Goal: Book appointment/travel/reservation

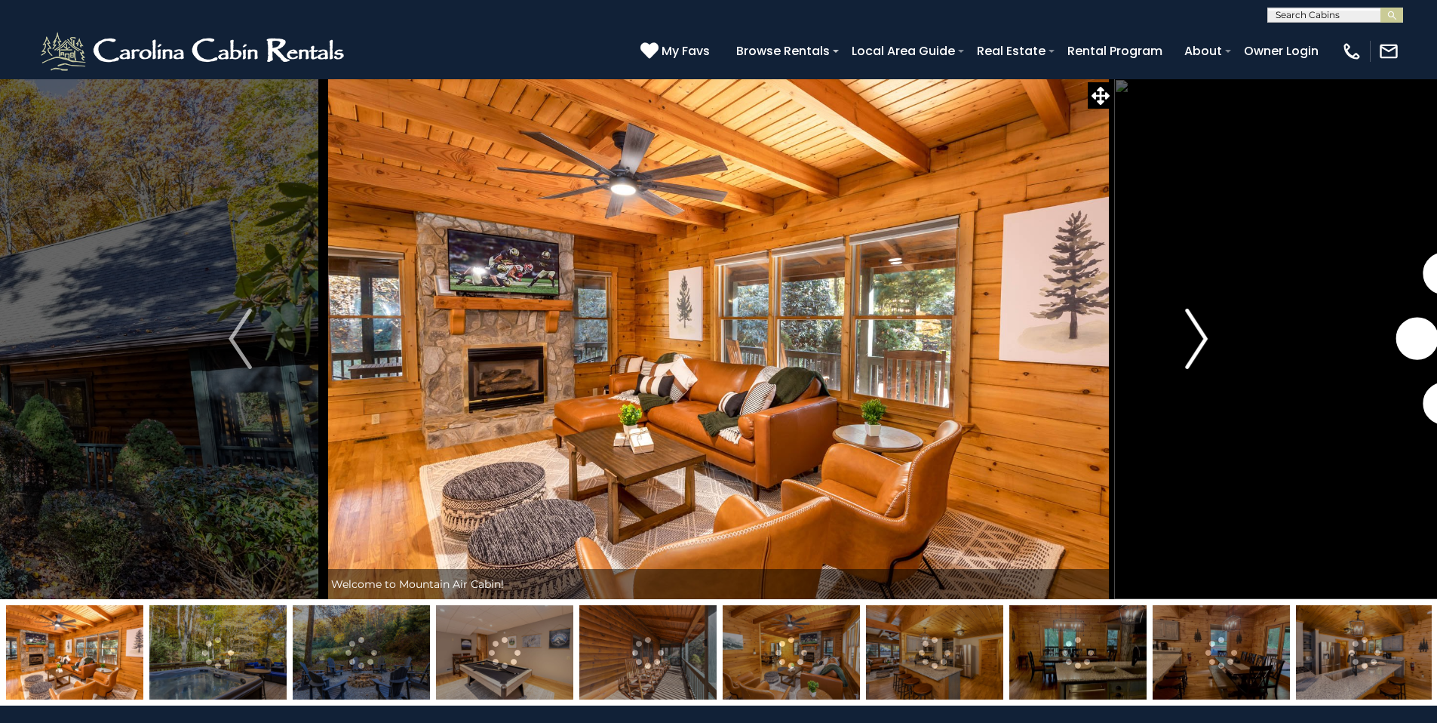
click at [1202, 336] on img "Next" at bounding box center [1196, 339] width 23 height 60
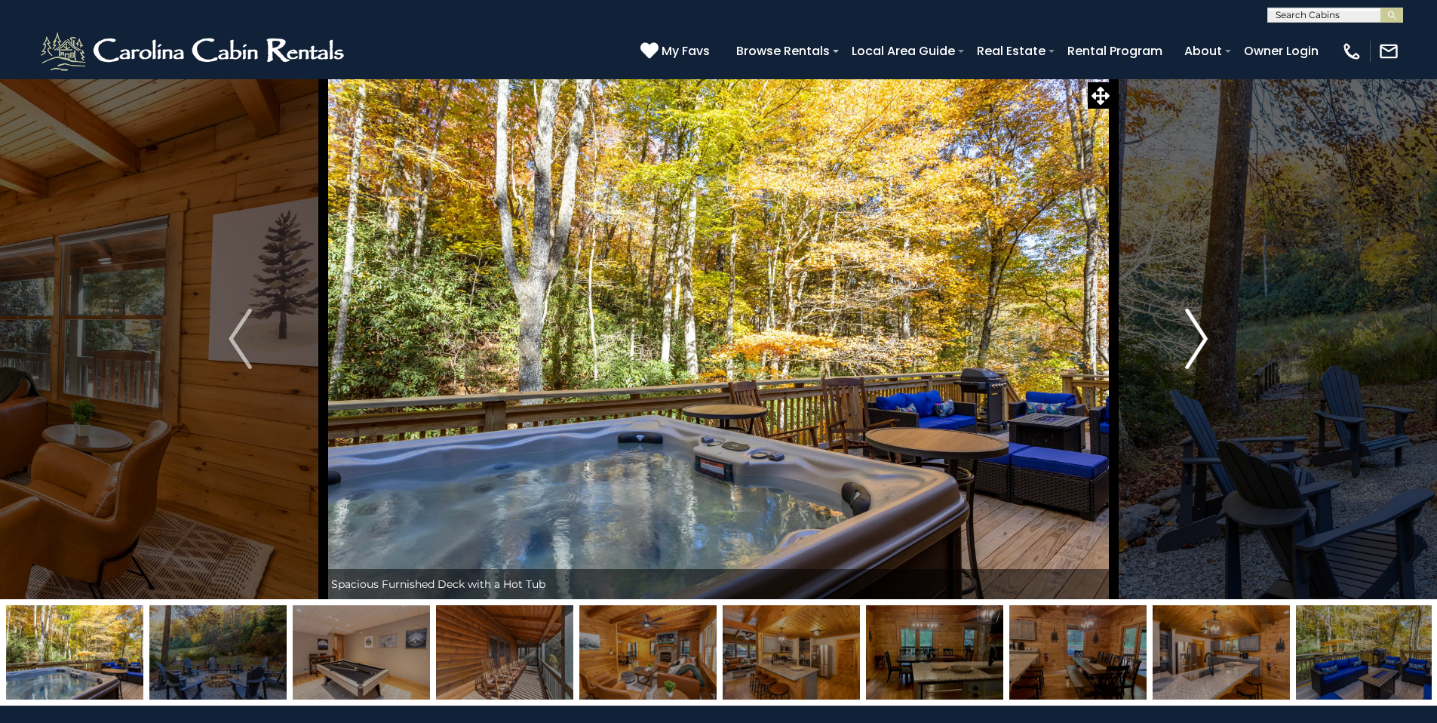
click at [1199, 336] on img "Next" at bounding box center [1196, 339] width 23 height 60
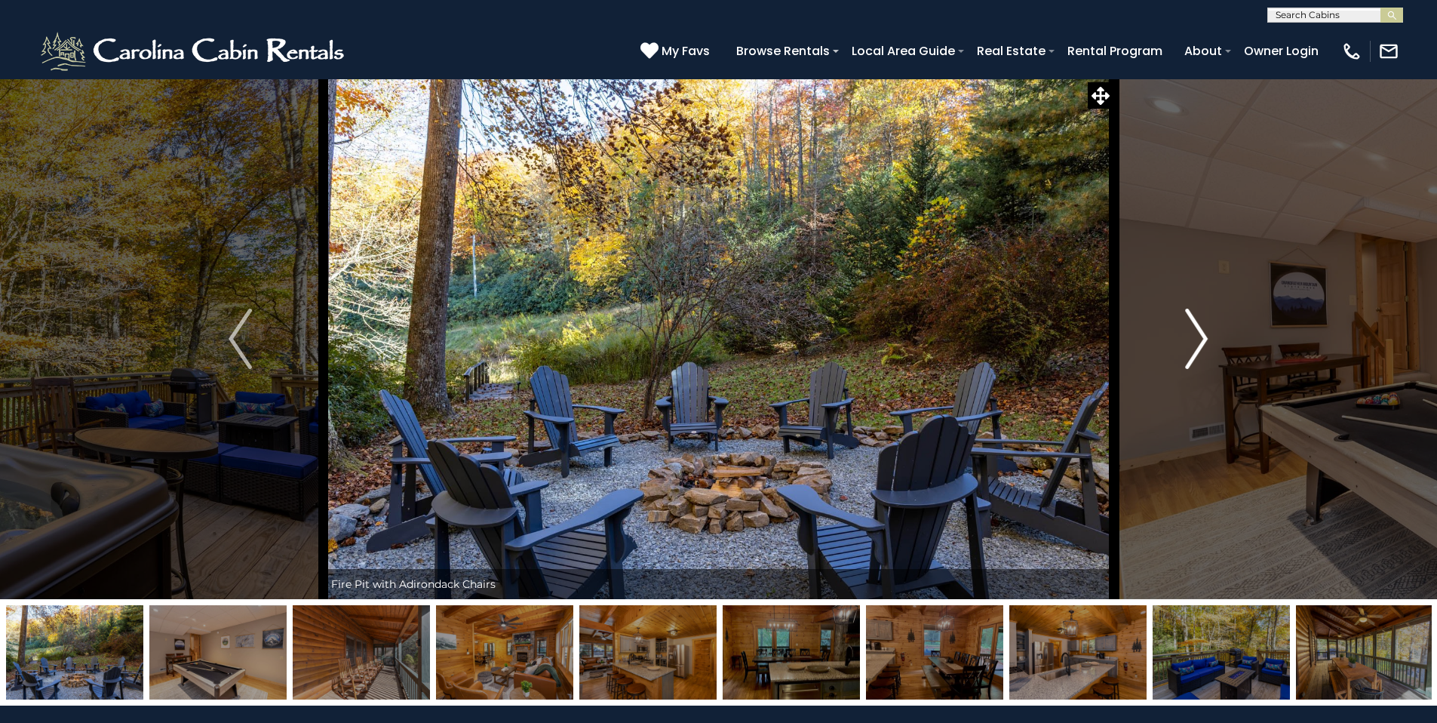
click at [1199, 336] on img "Next" at bounding box center [1196, 339] width 23 height 60
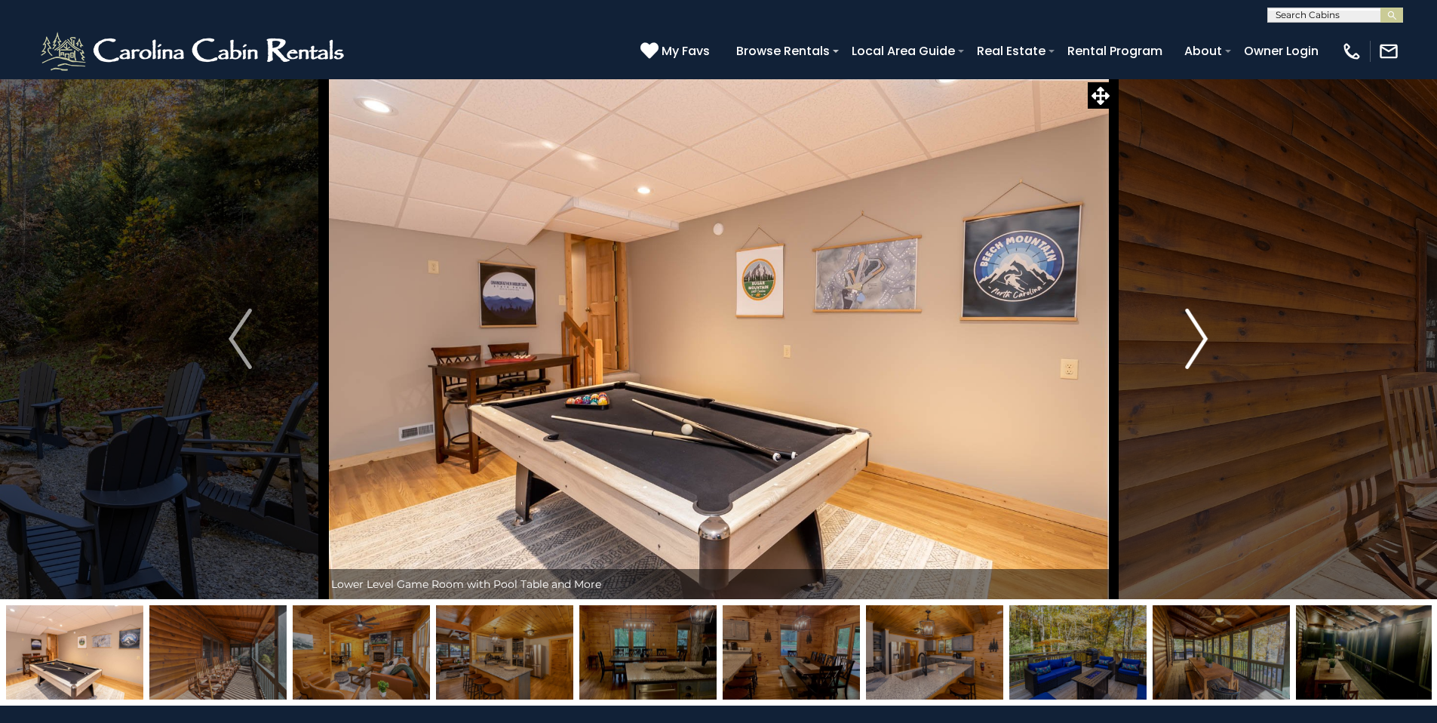
click at [1199, 336] on img "Next" at bounding box center [1196, 339] width 23 height 60
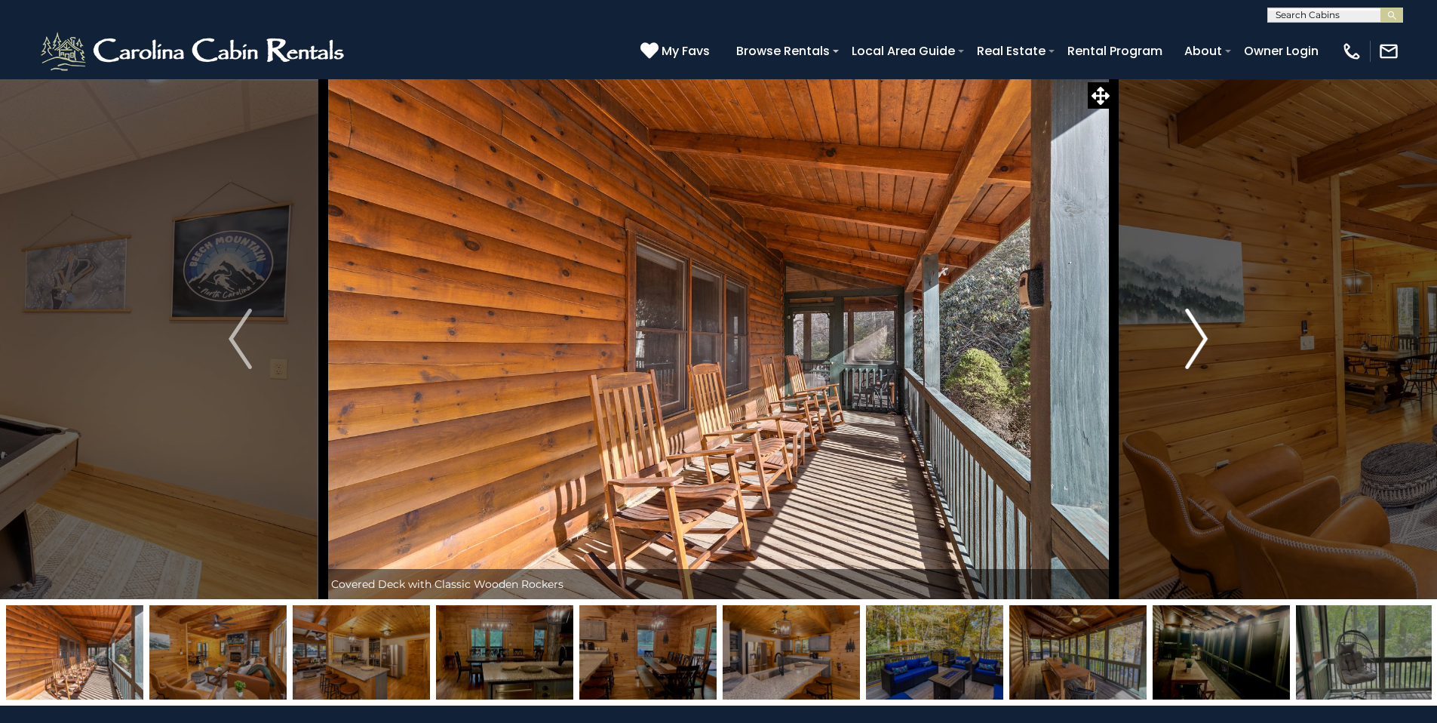
click at [1199, 336] on img "Next" at bounding box center [1196, 339] width 23 height 60
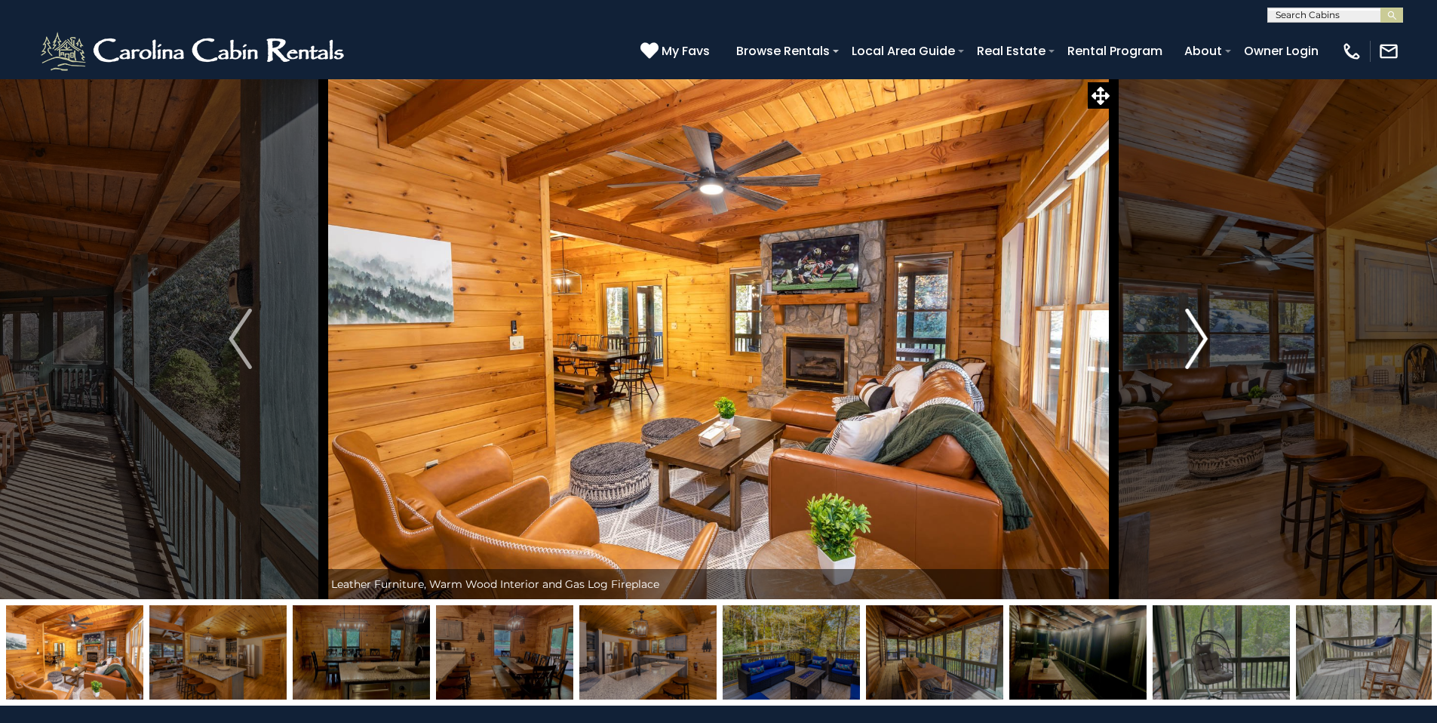
click at [1199, 336] on img "Next" at bounding box center [1196, 339] width 23 height 60
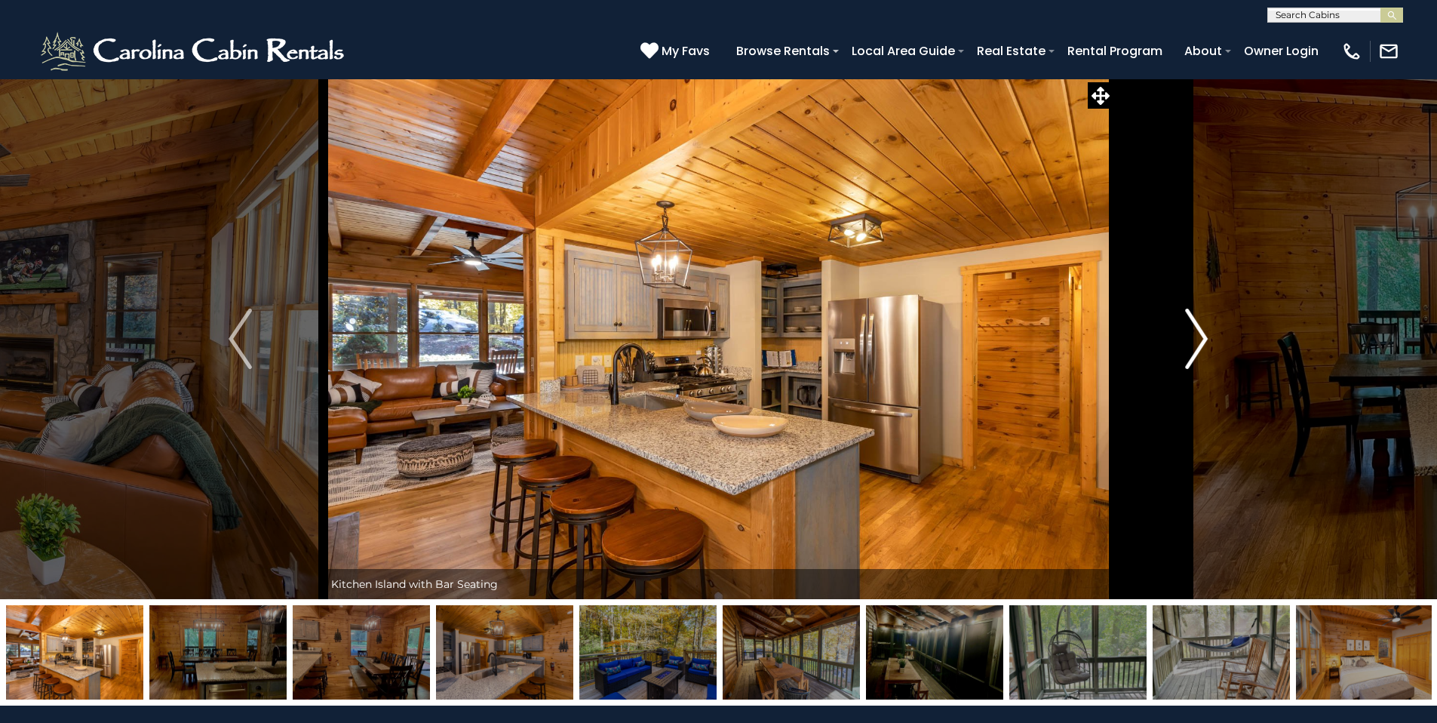
click at [1199, 336] on img "Next" at bounding box center [1196, 339] width 23 height 60
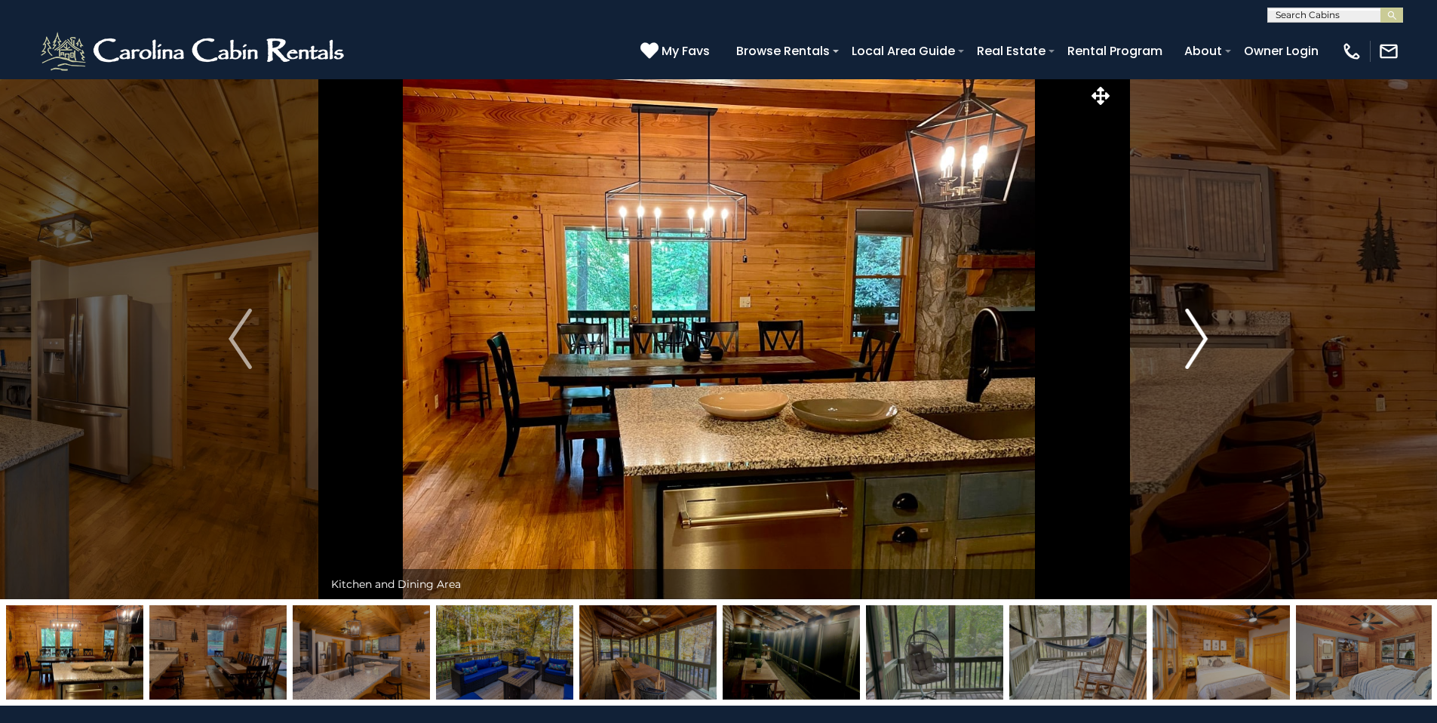
click at [1199, 336] on img "Next" at bounding box center [1196, 339] width 23 height 60
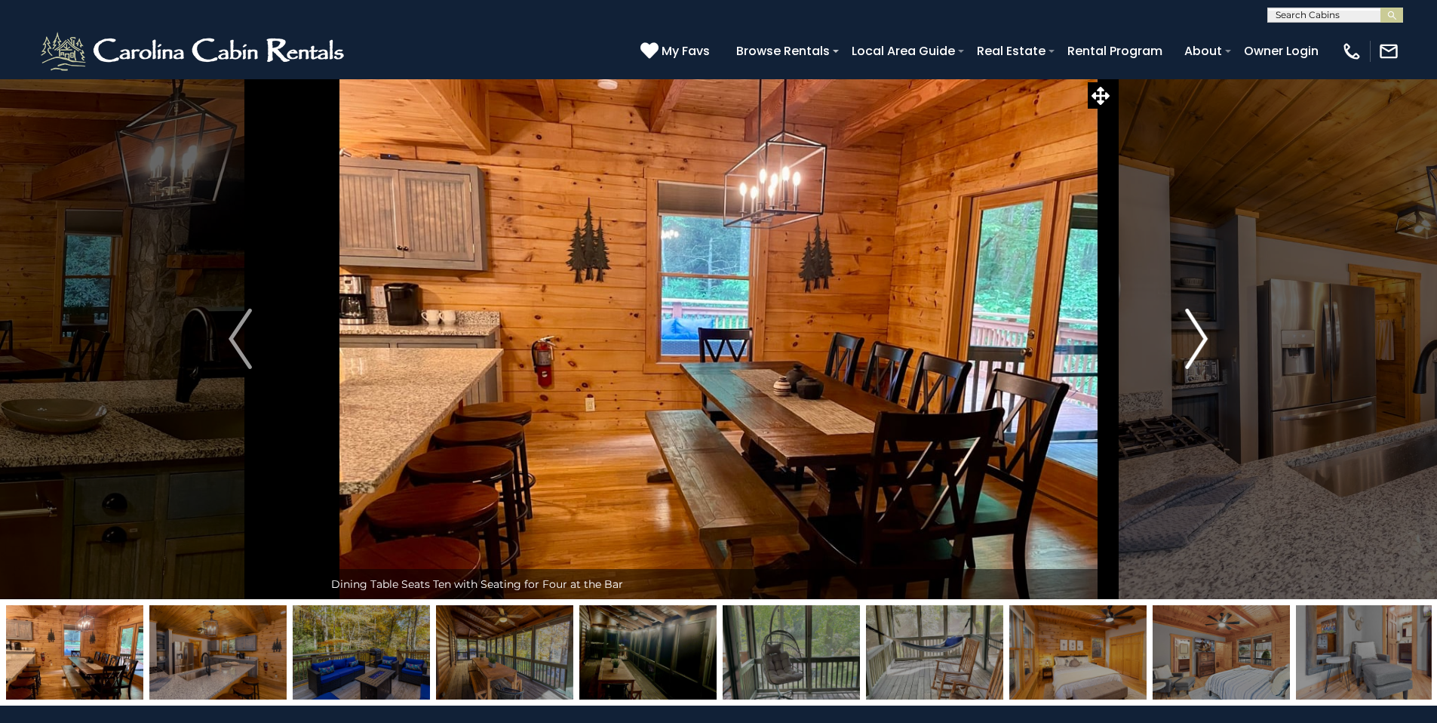
click at [1199, 336] on img "Next" at bounding box center [1196, 339] width 23 height 60
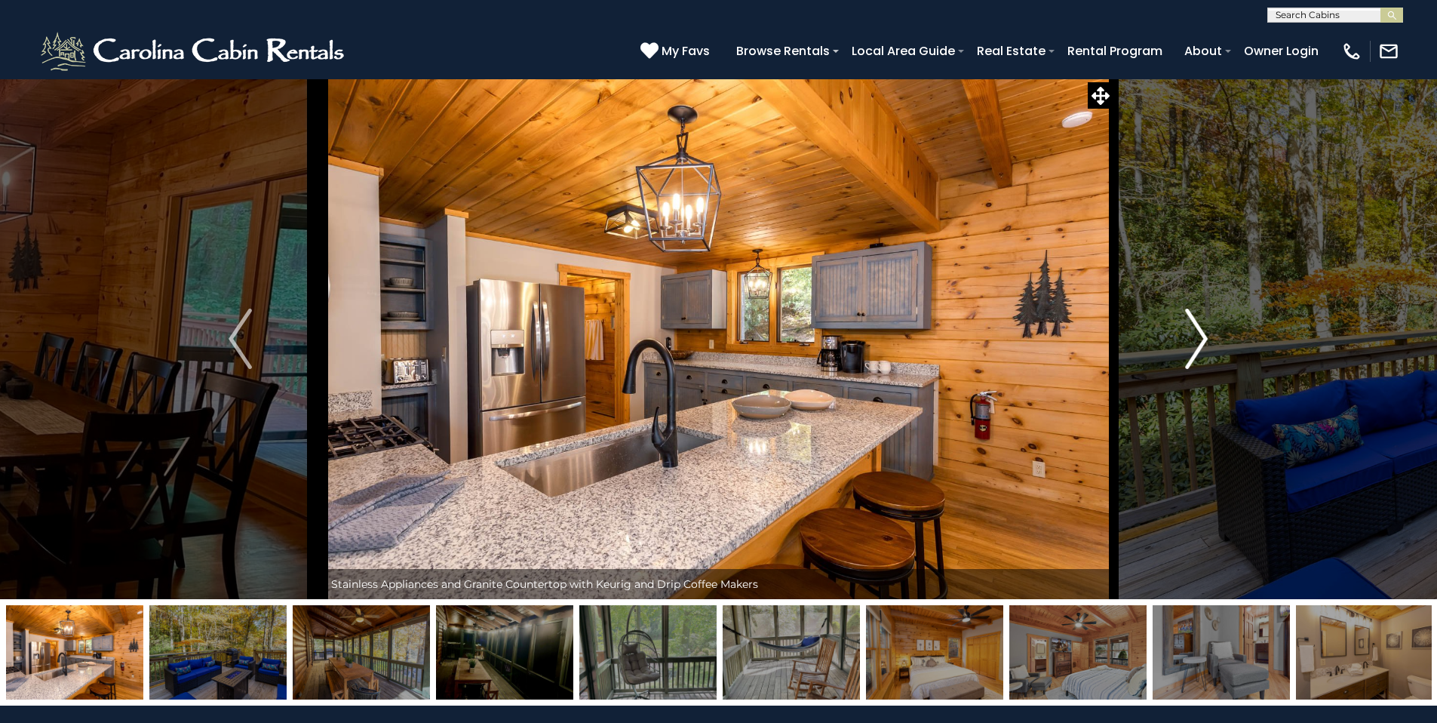
click at [1199, 336] on img "Next" at bounding box center [1196, 339] width 23 height 60
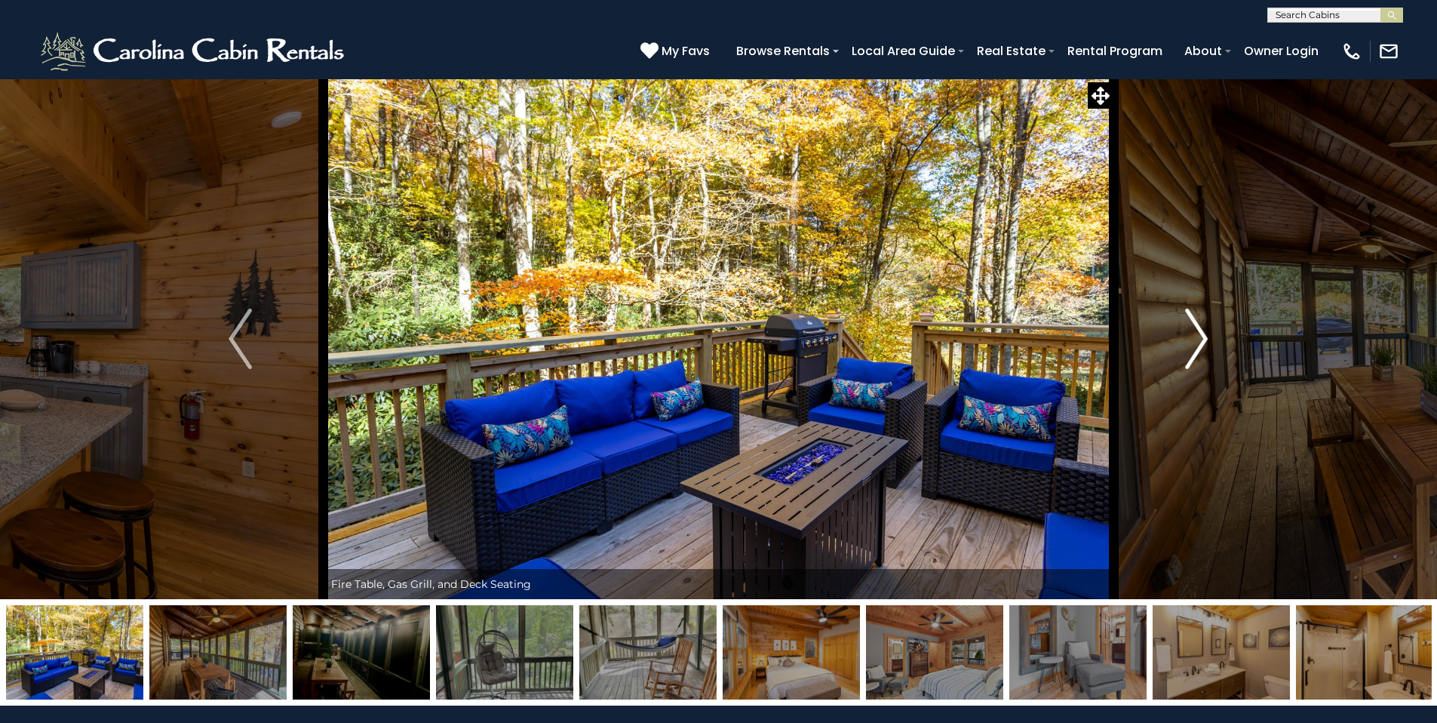
click at [1199, 336] on img "Next" at bounding box center [1196, 339] width 23 height 60
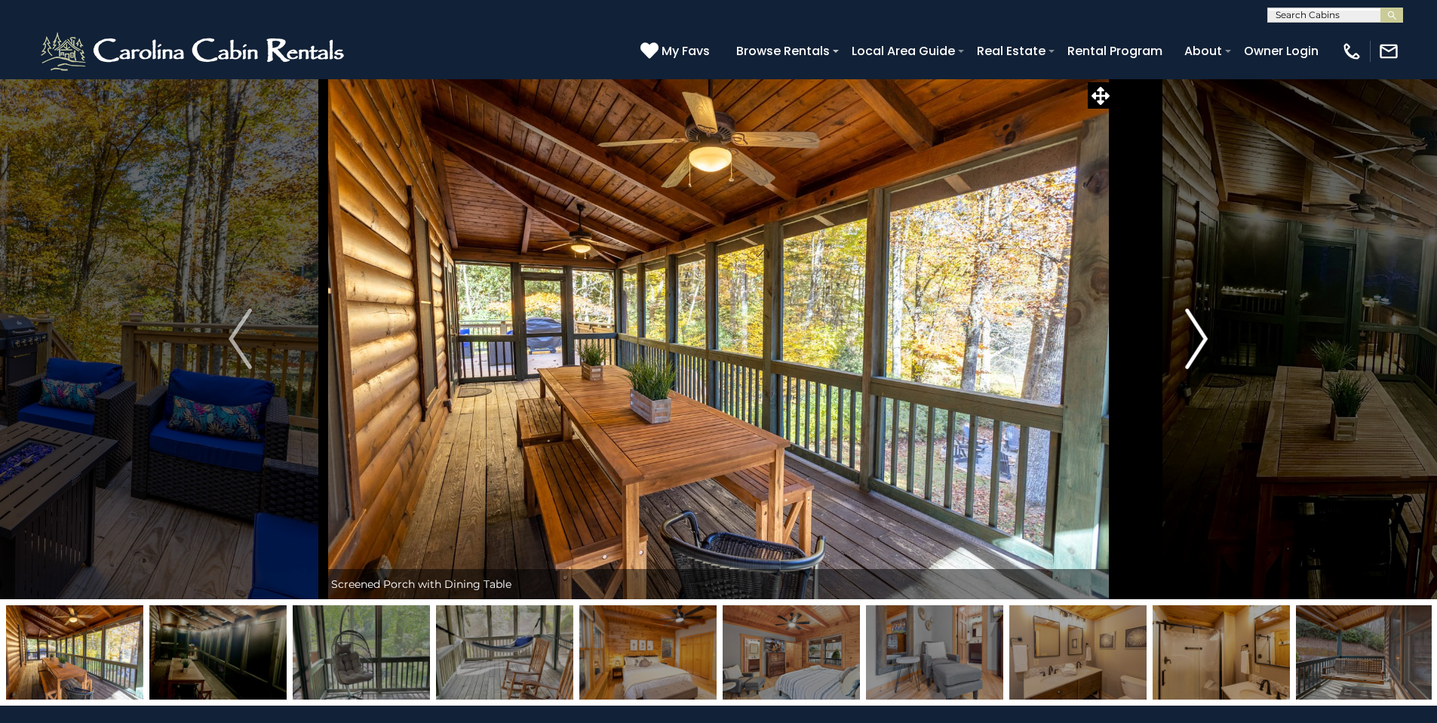
click at [1199, 336] on img "Next" at bounding box center [1196, 339] width 23 height 60
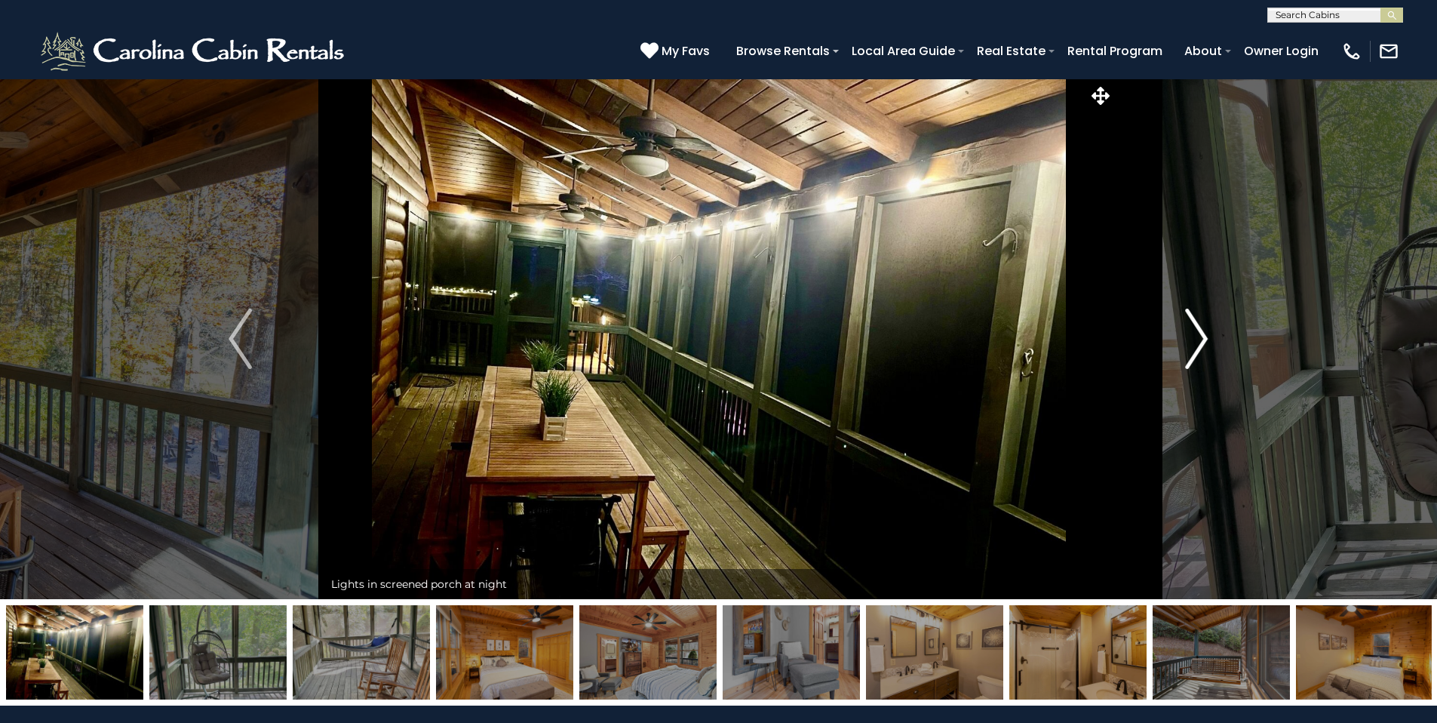
click at [1199, 336] on img "Next" at bounding box center [1196, 339] width 23 height 60
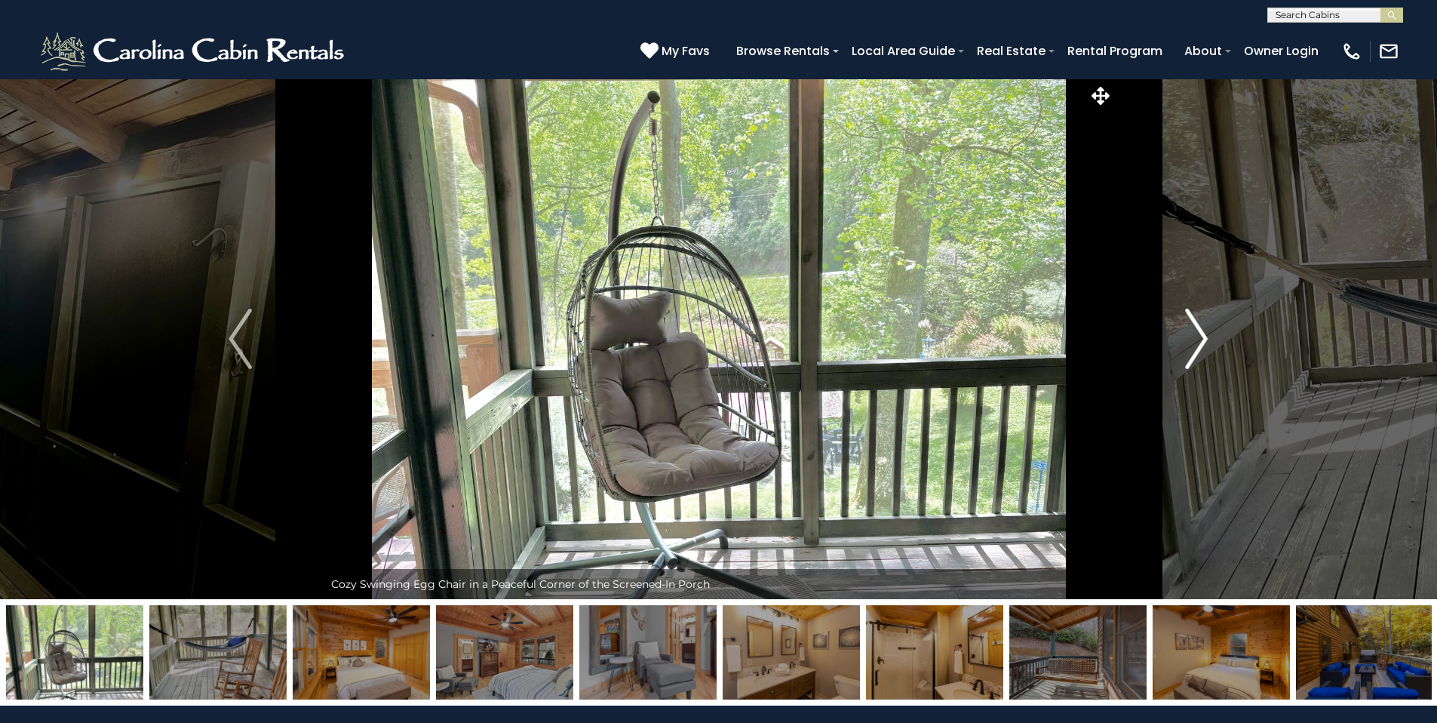
click at [1199, 336] on img "Next" at bounding box center [1196, 339] width 23 height 60
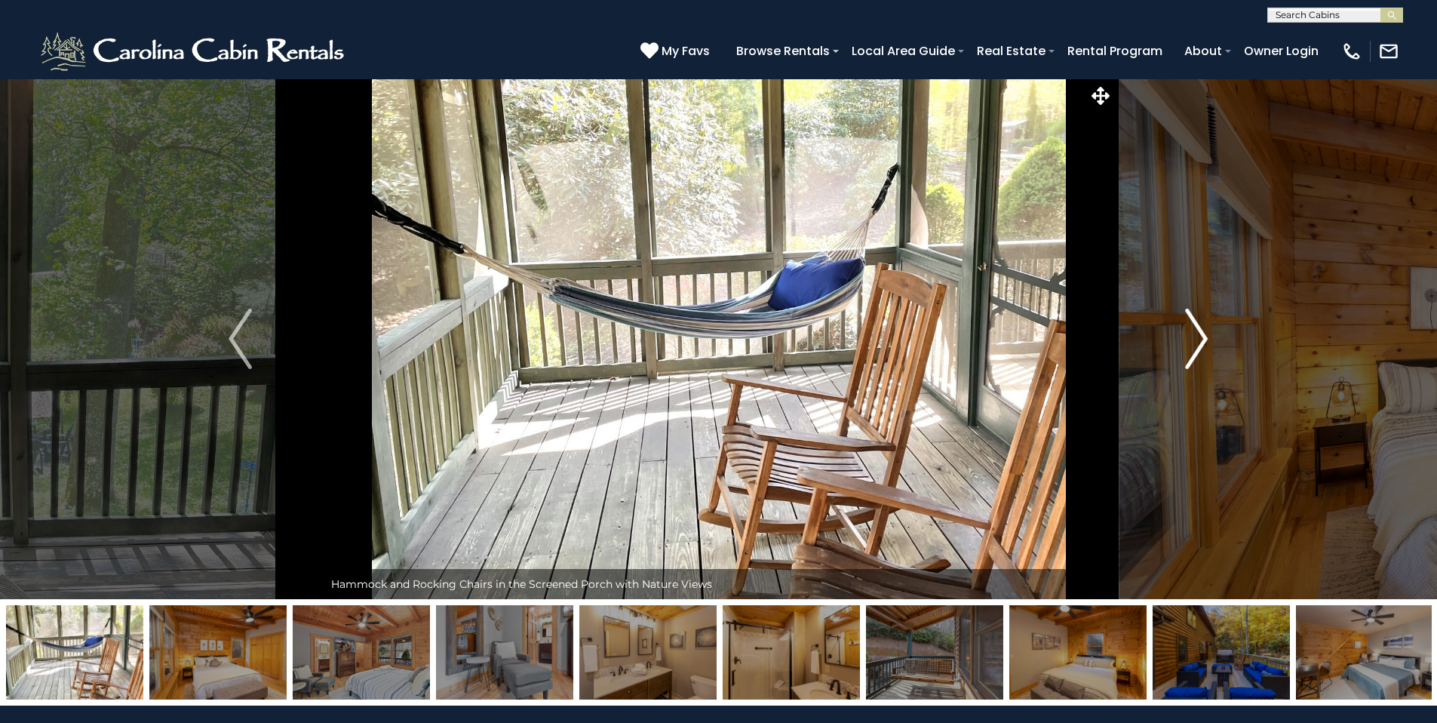
click at [1199, 336] on img "Next" at bounding box center [1196, 339] width 23 height 60
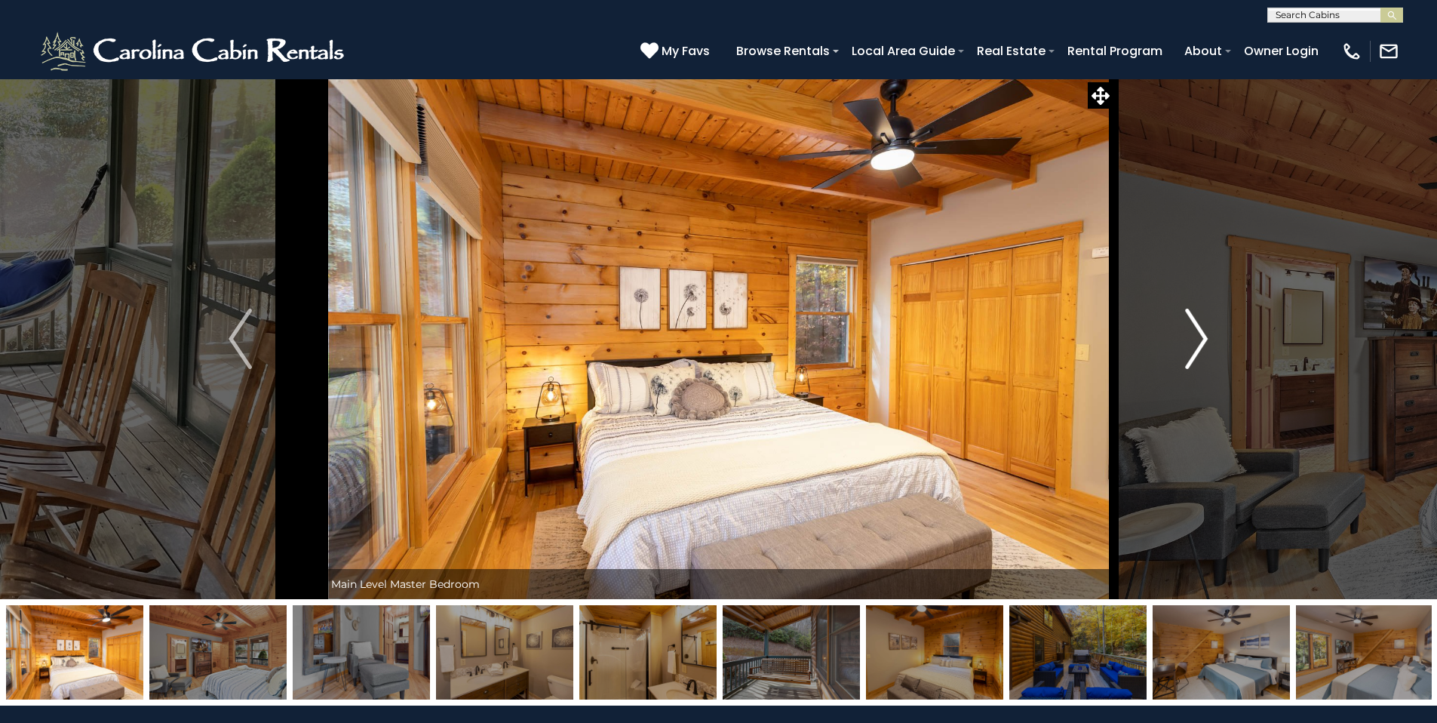
click at [1199, 336] on img "Next" at bounding box center [1196, 339] width 23 height 60
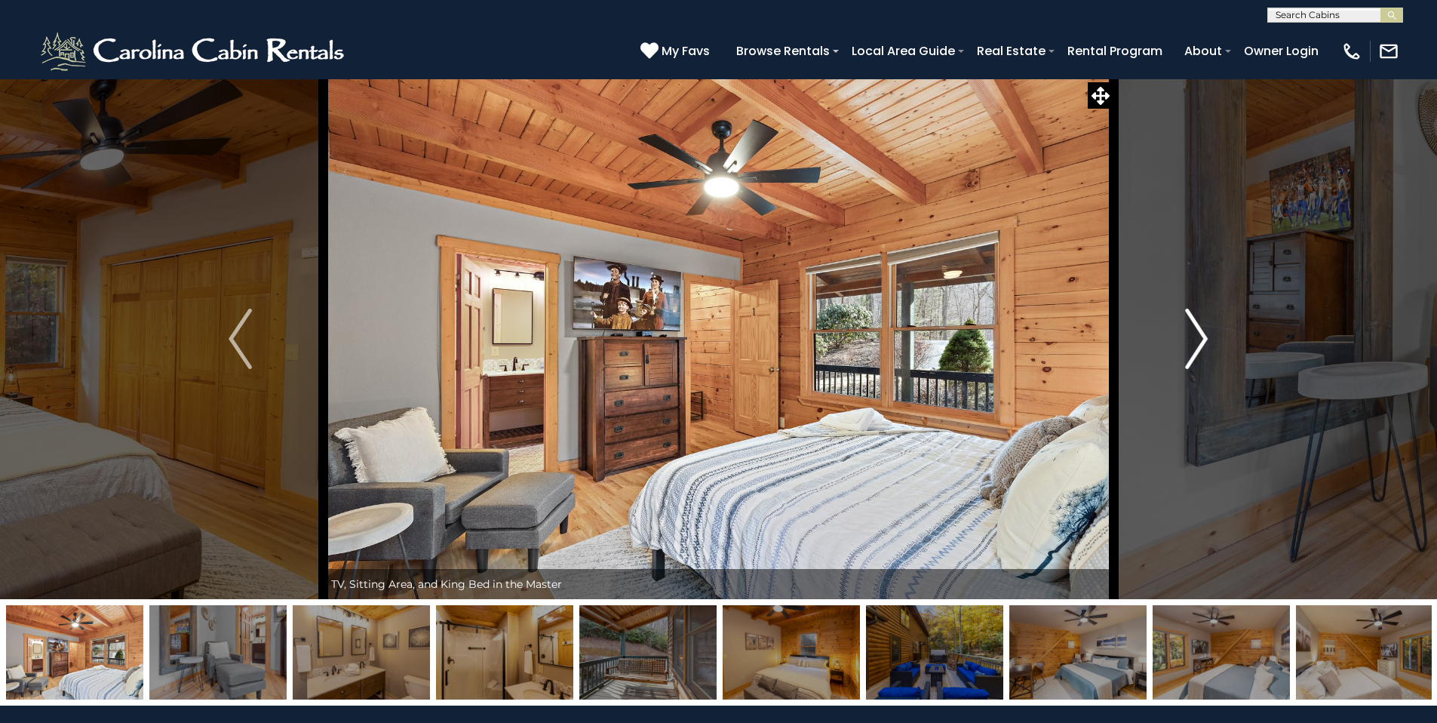
click at [1199, 336] on img "Next" at bounding box center [1196, 339] width 23 height 60
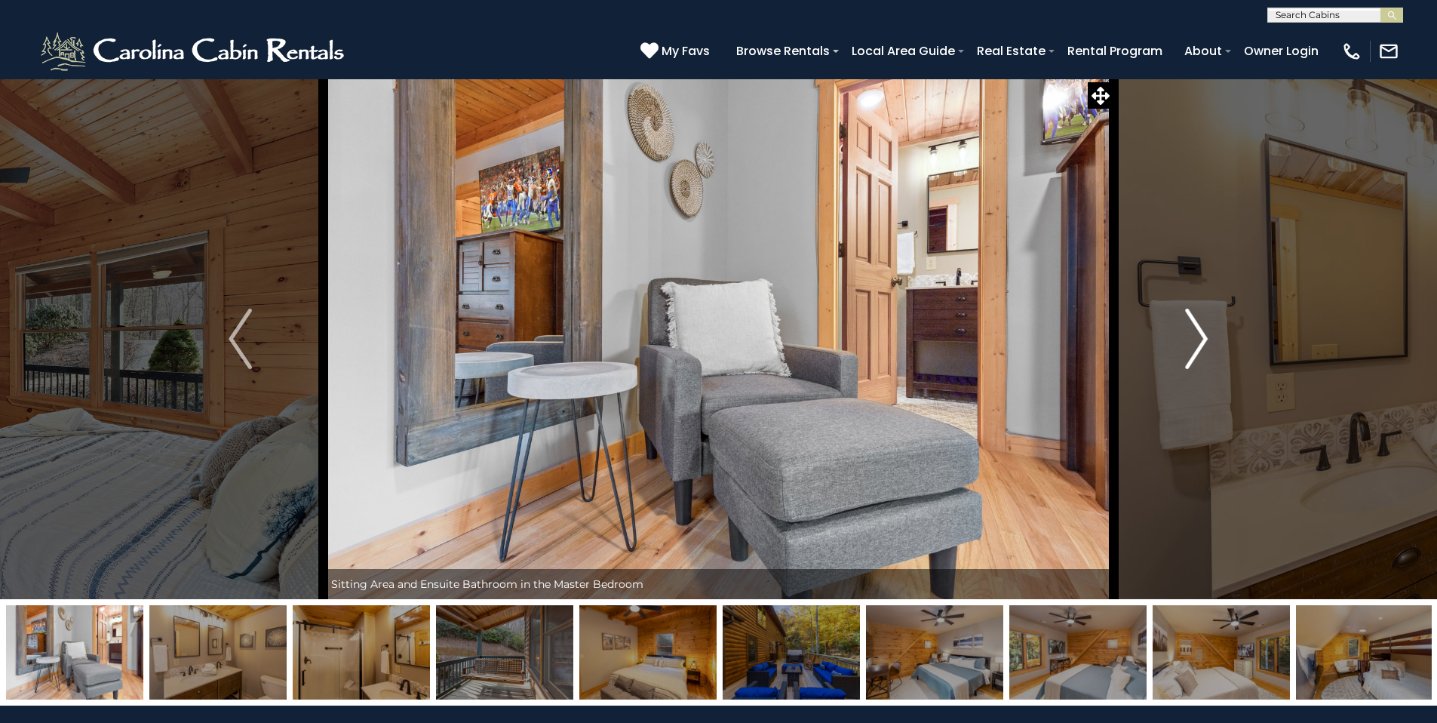
click at [1199, 336] on img "Next" at bounding box center [1196, 339] width 23 height 60
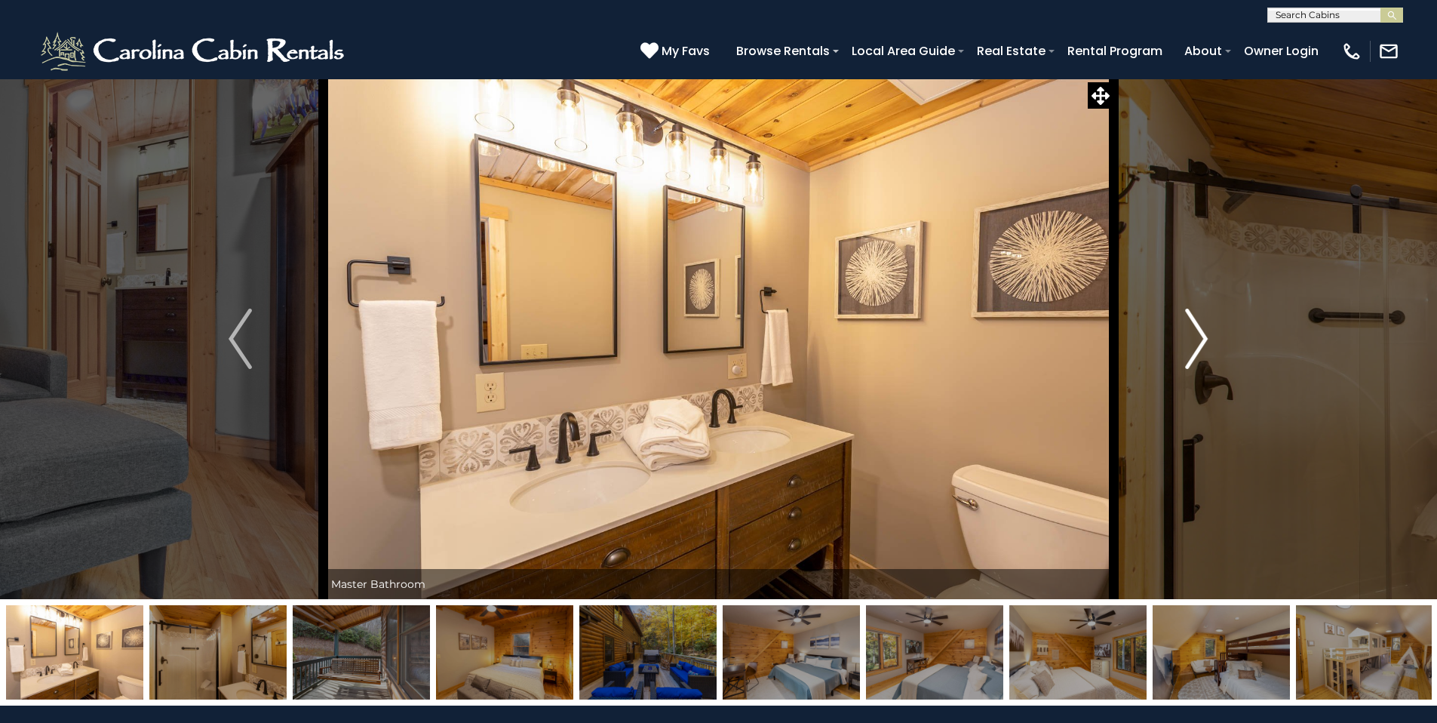
click at [1199, 336] on img "Next" at bounding box center [1196, 339] width 23 height 60
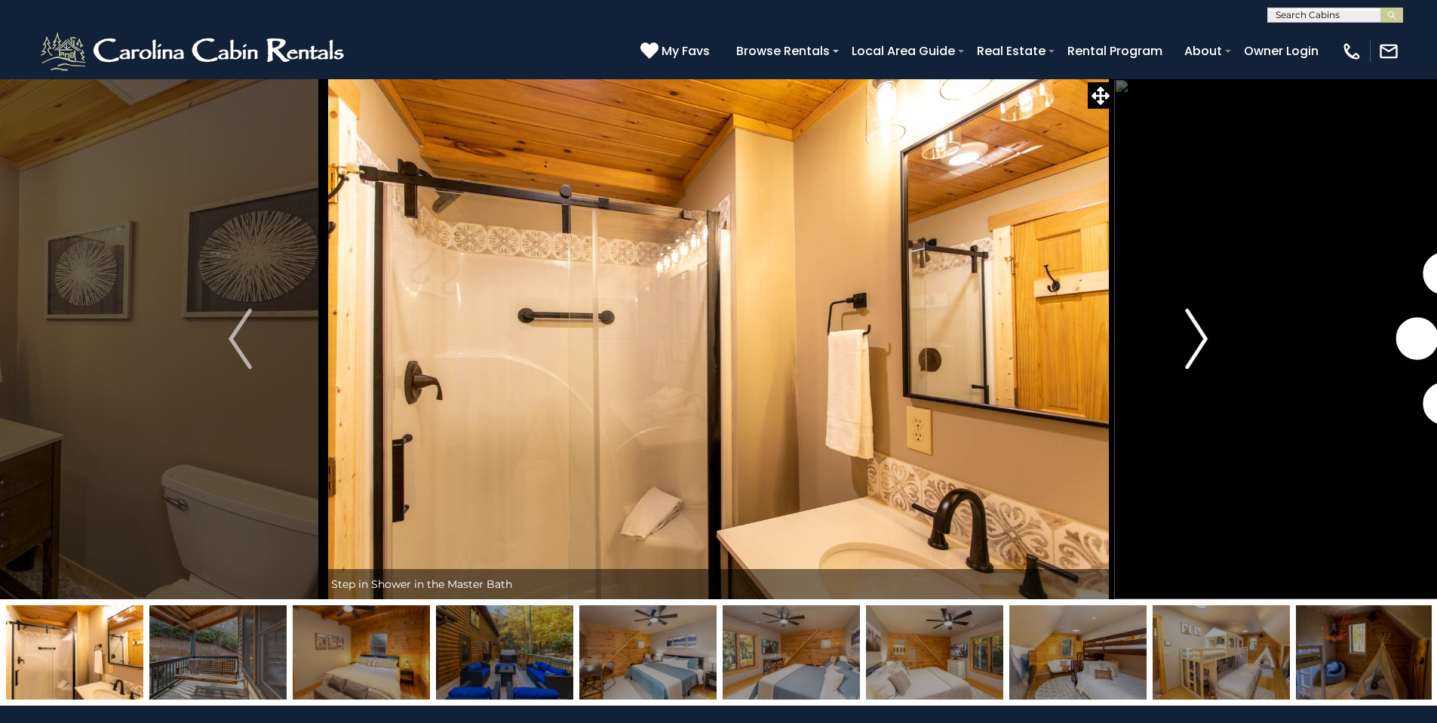
click at [1199, 336] on img "Next" at bounding box center [1196, 339] width 23 height 60
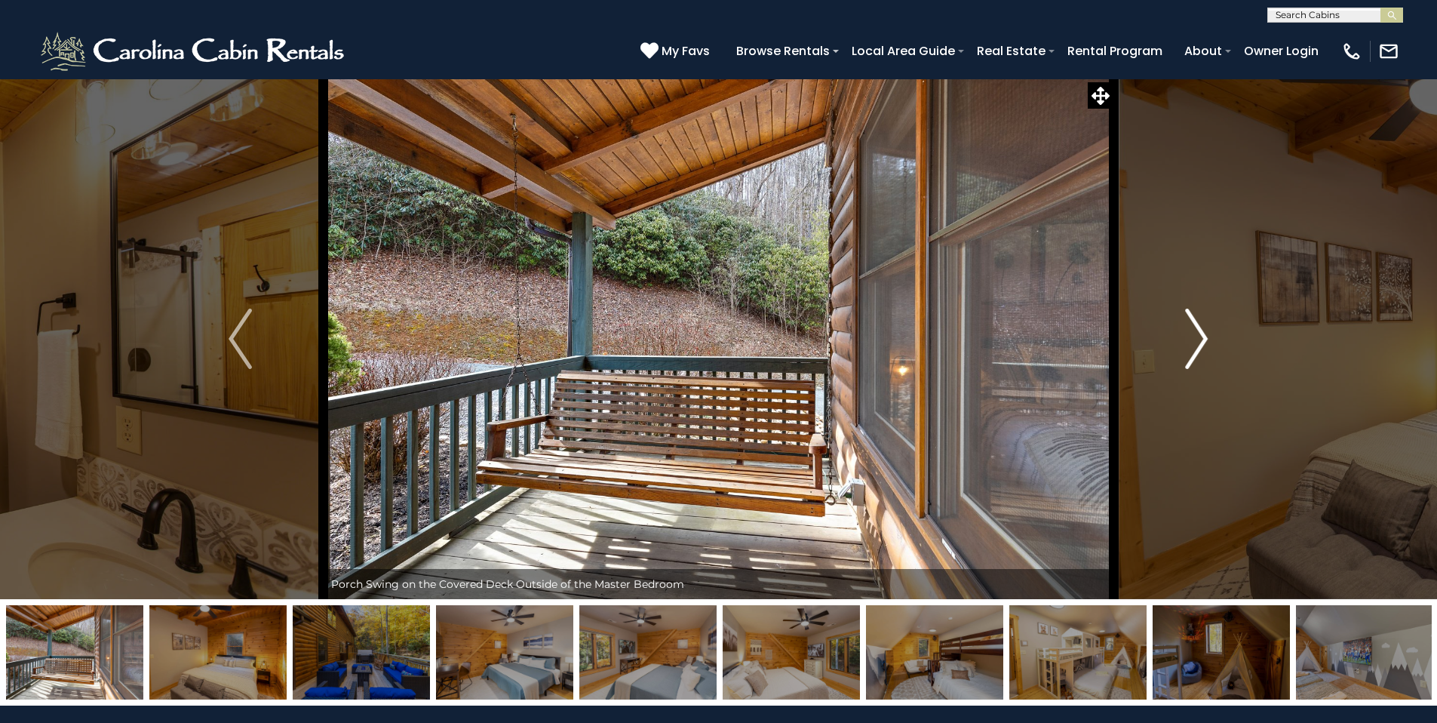
click at [1199, 336] on img "Next" at bounding box center [1196, 339] width 23 height 60
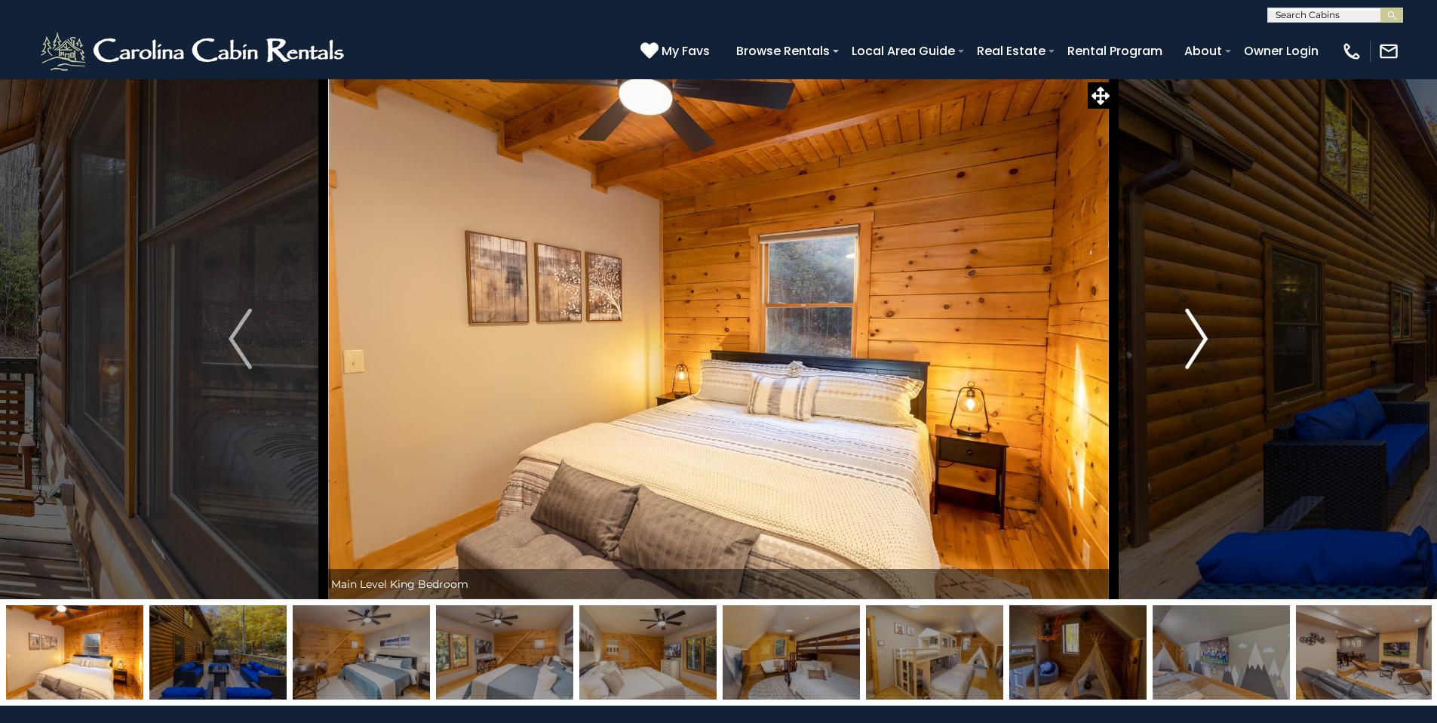
click at [1199, 336] on img "Next" at bounding box center [1196, 339] width 23 height 60
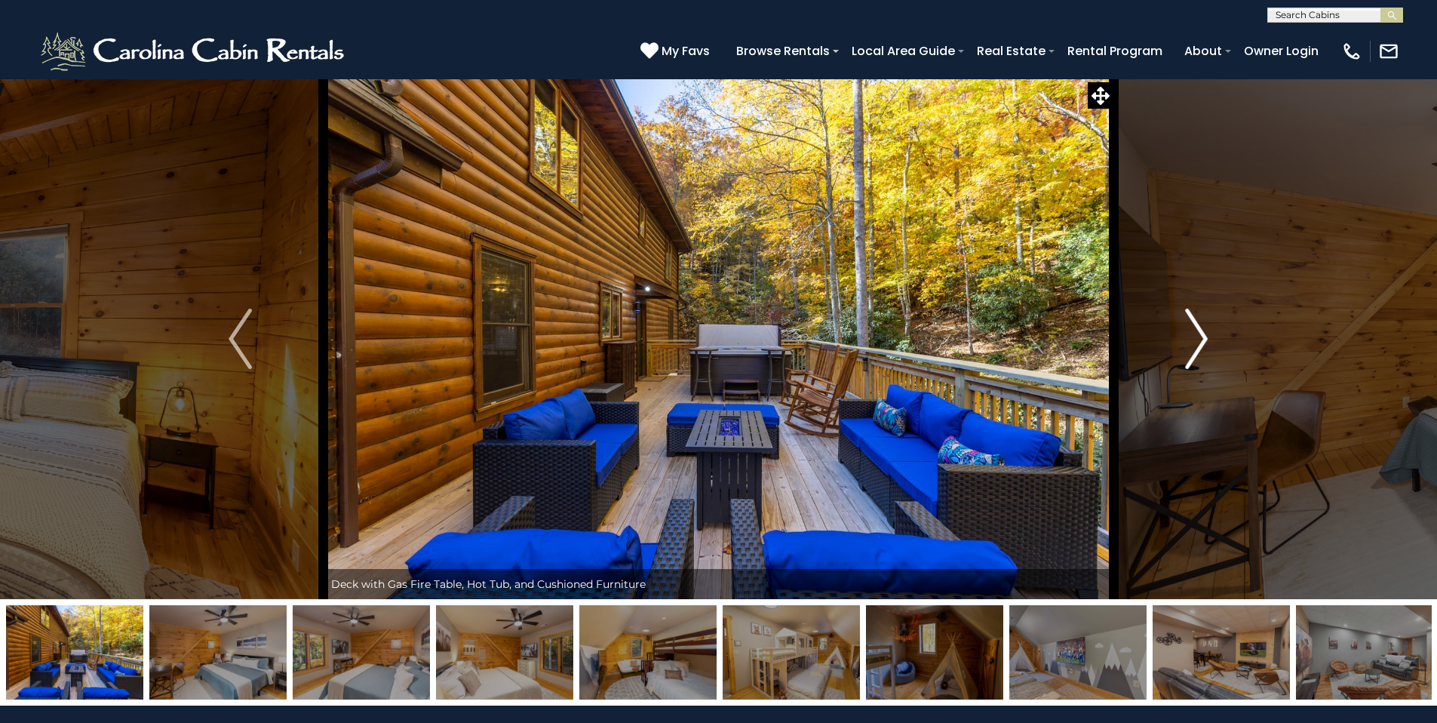
click at [1199, 336] on img "Next" at bounding box center [1196, 339] width 23 height 60
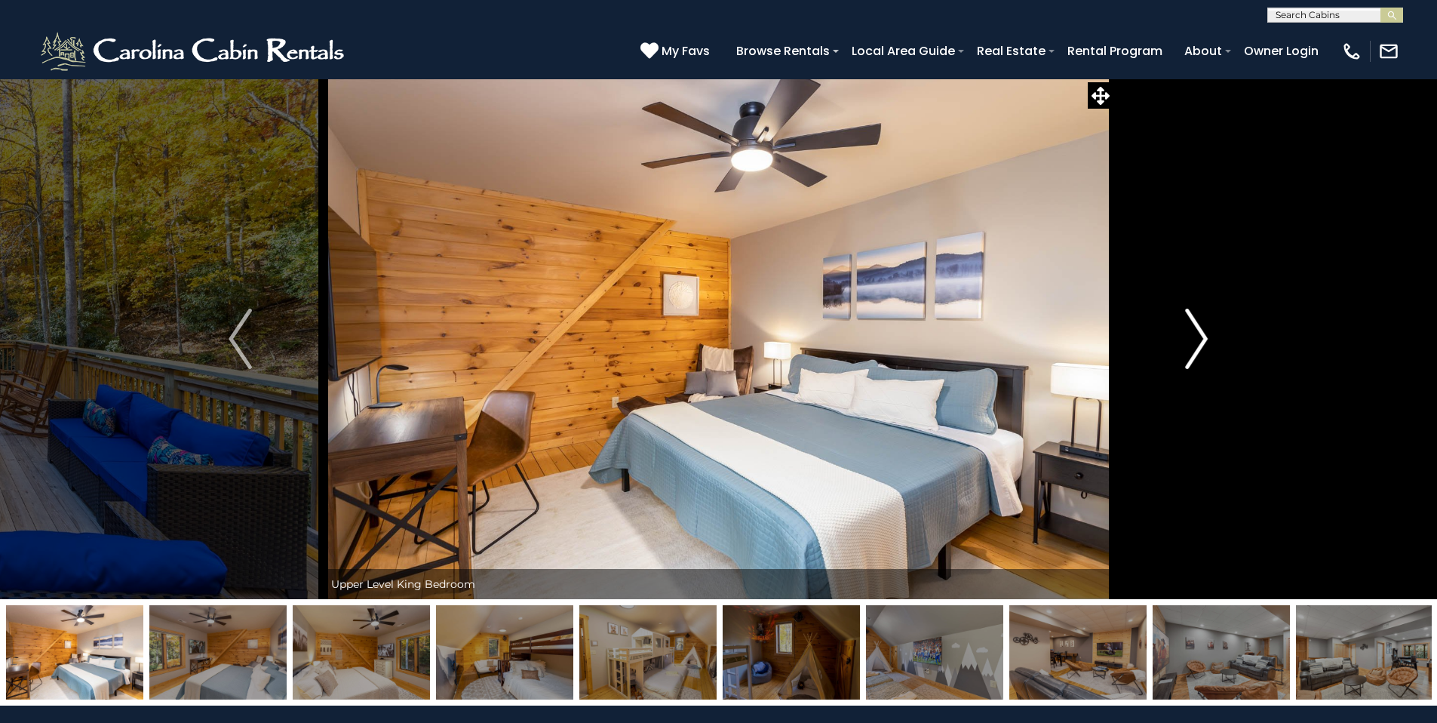
click at [1199, 336] on img "Next" at bounding box center [1196, 339] width 23 height 60
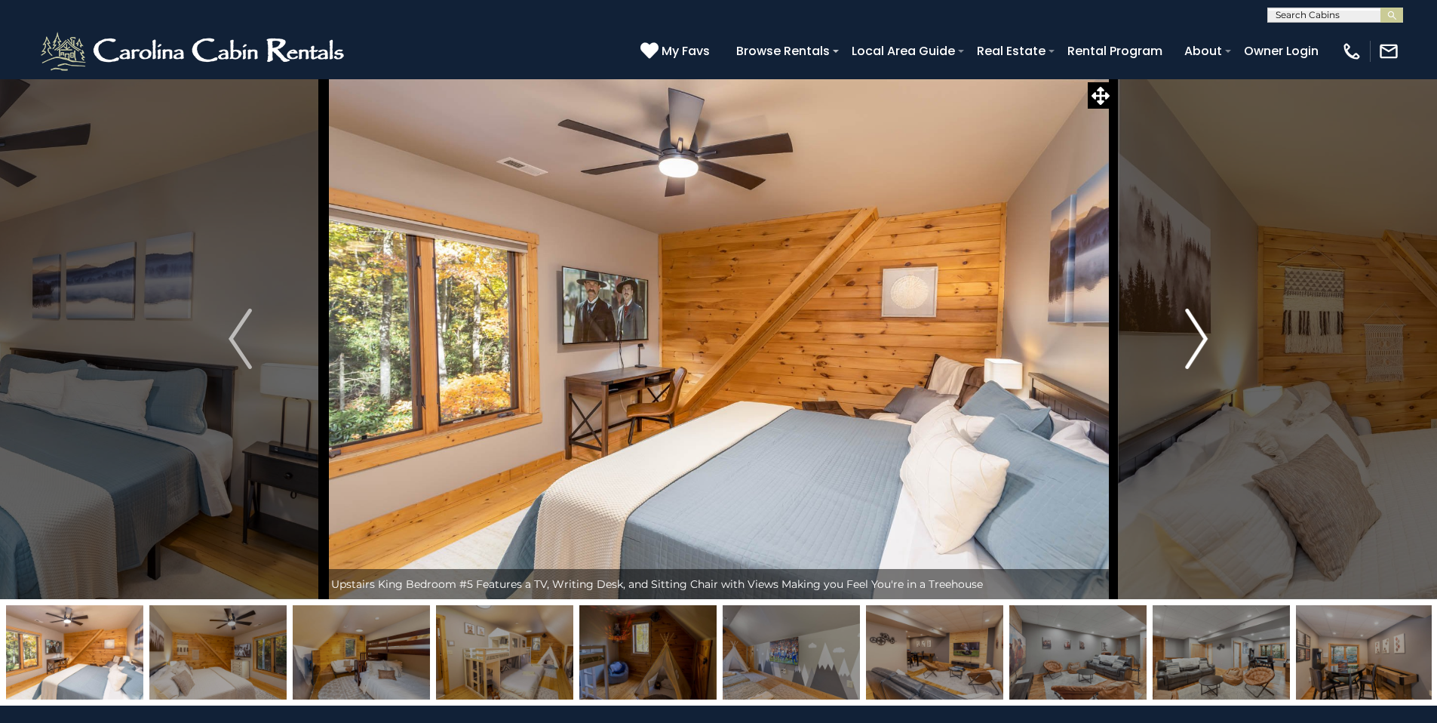
click at [1199, 336] on img "Next" at bounding box center [1196, 339] width 23 height 60
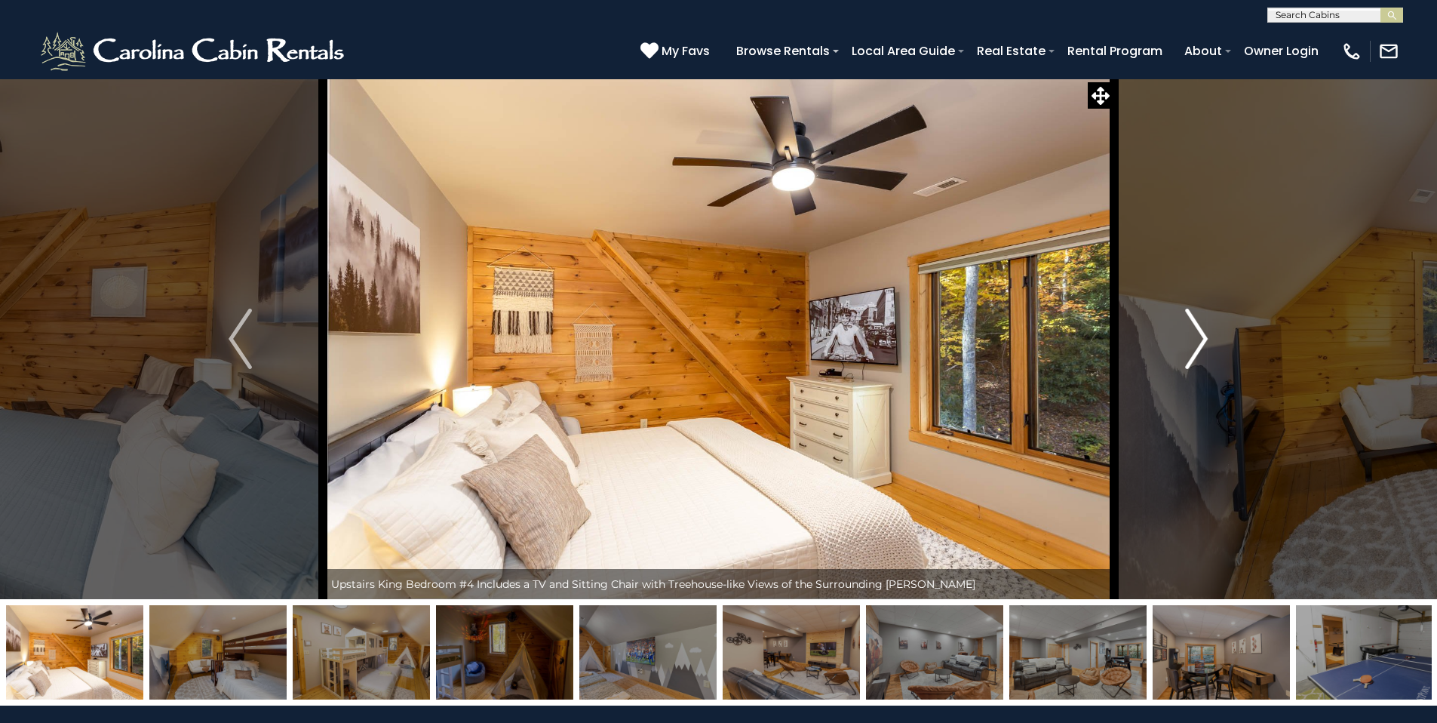
click at [1199, 336] on img "Next" at bounding box center [1196, 339] width 23 height 60
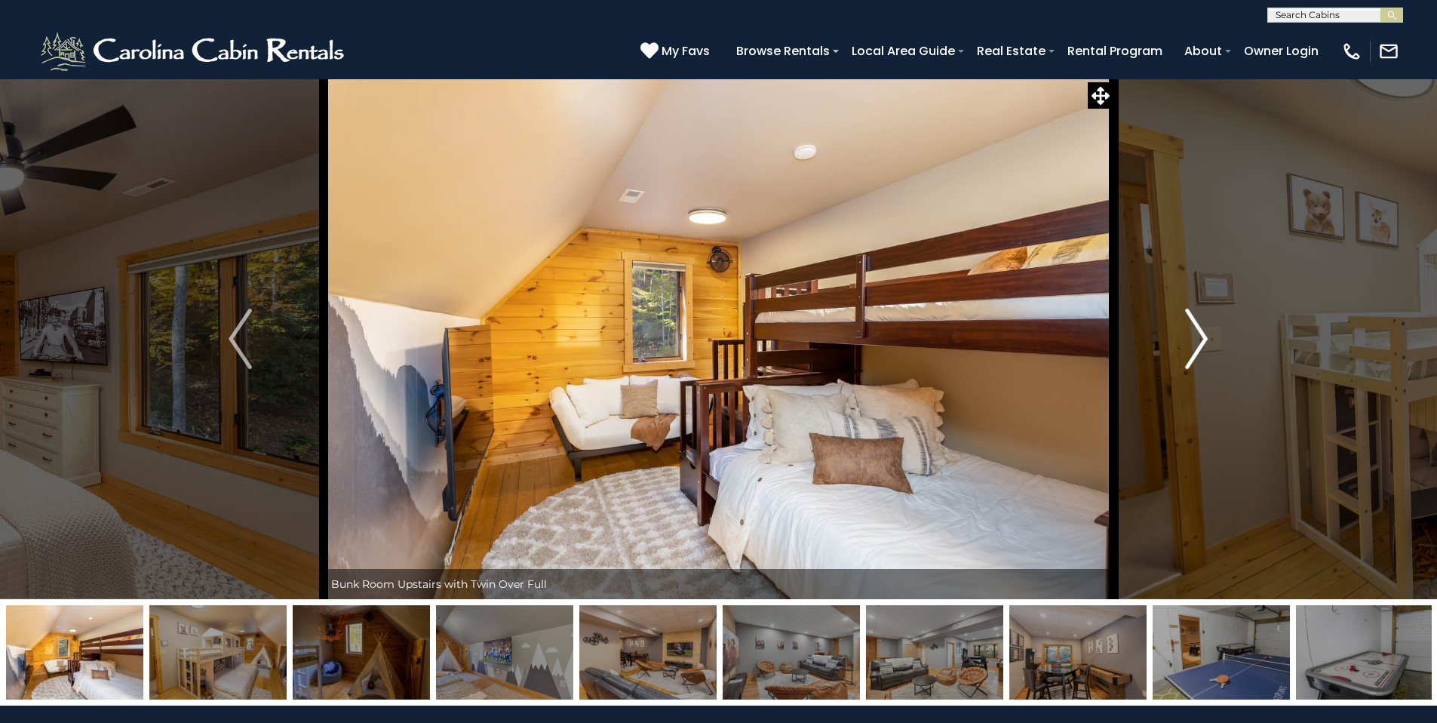
click at [1199, 336] on img "Next" at bounding box center [1196, 339] width 23 height 60
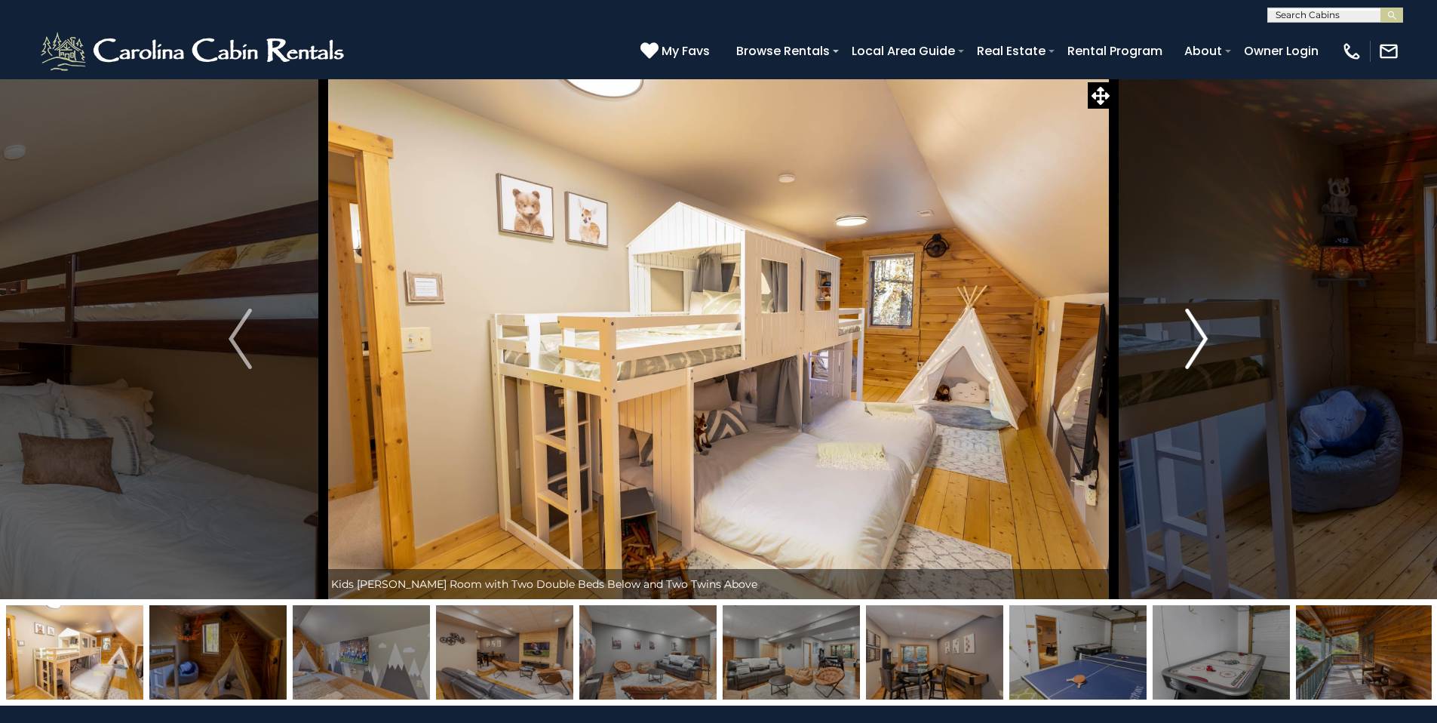
click at [1196, 336] on img "Next" at bounding box center [1196, 339] width 23 height 60
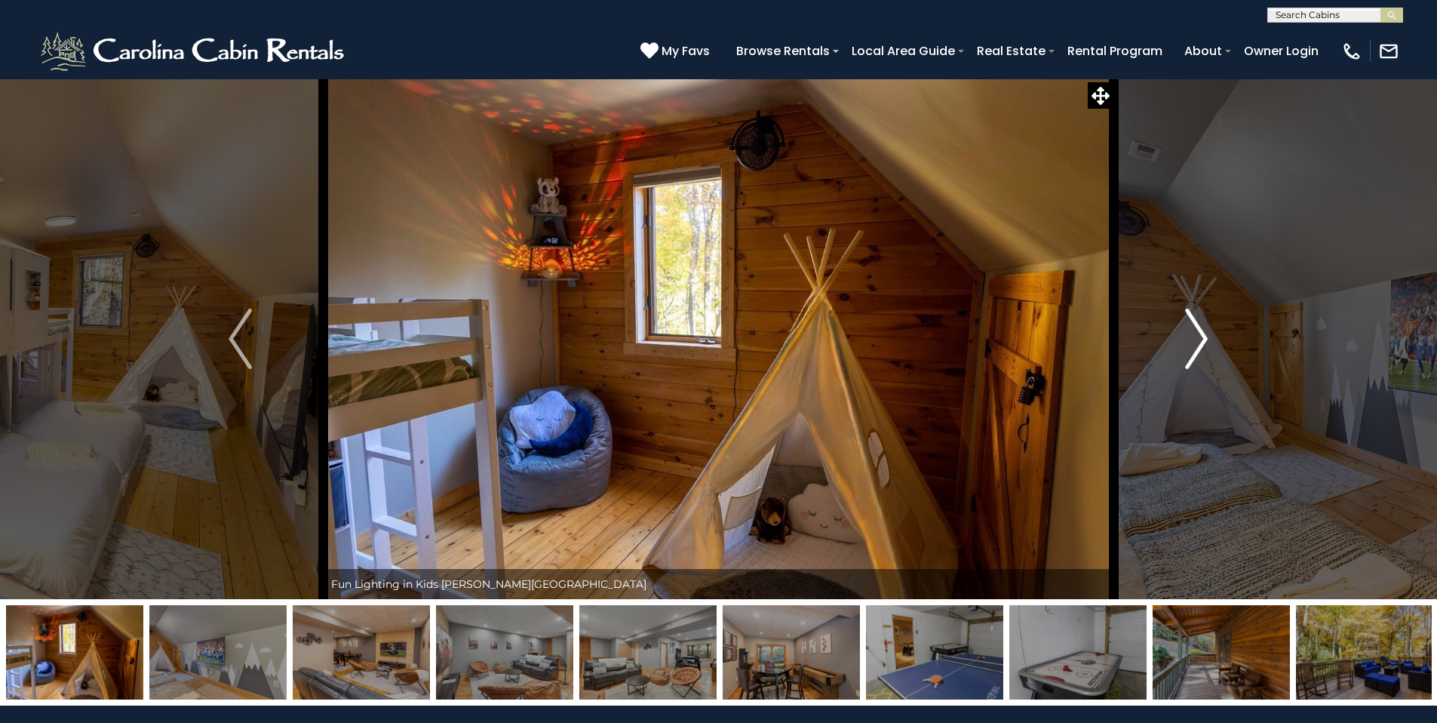
click at [1196, 336] on img "Next" at bounding box center [1196, 339] width 23 height 60
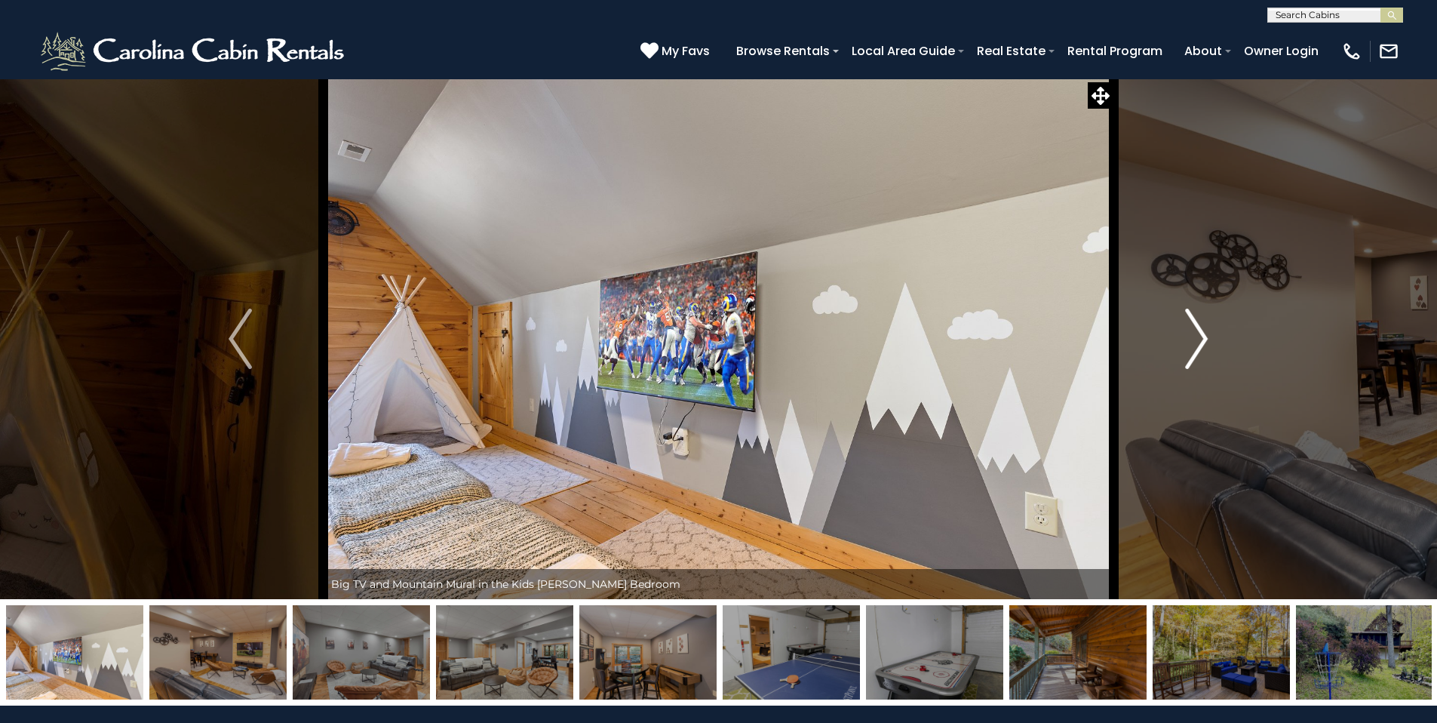
click at [1196, 336] on img "Next" at bounding box center [1196, 339] width 23 height 60
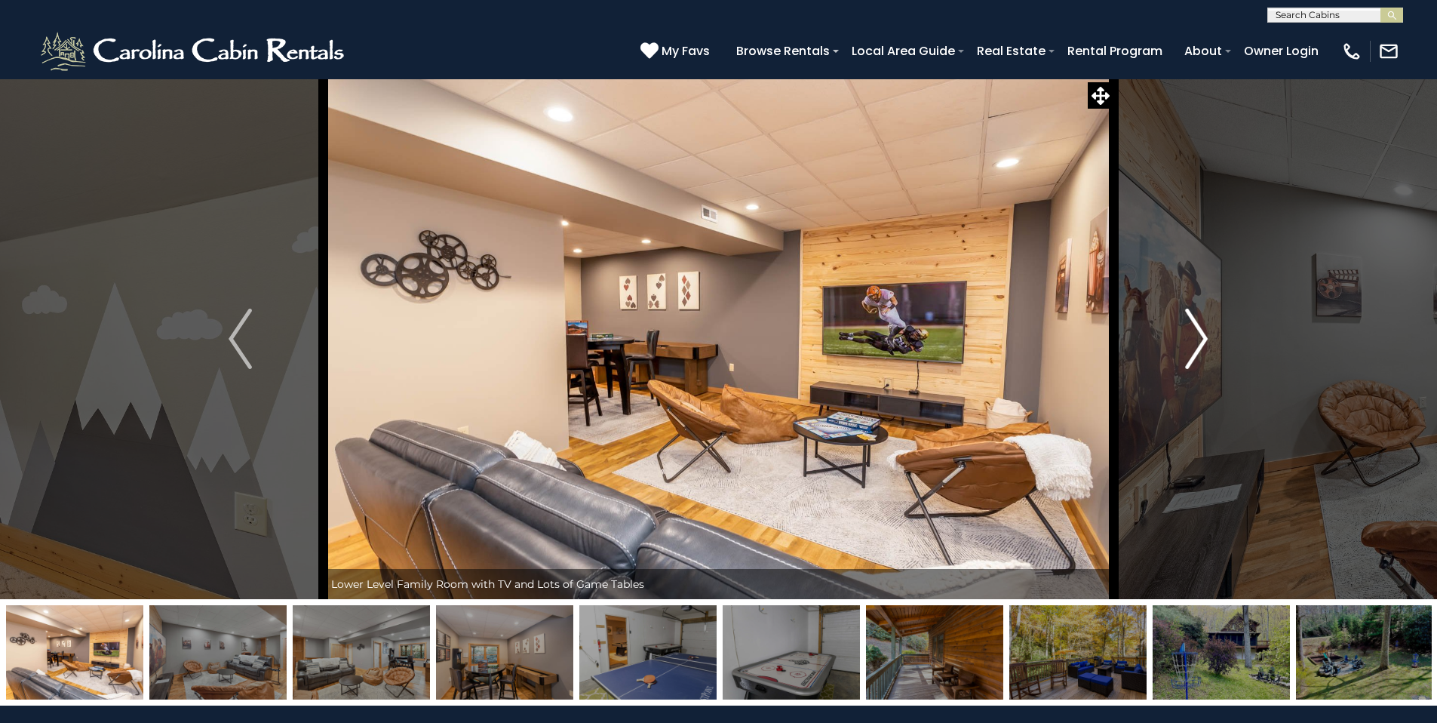
click at [1196, 336] on img "Next" at bounding box center [1196, 339] width 23 height 60
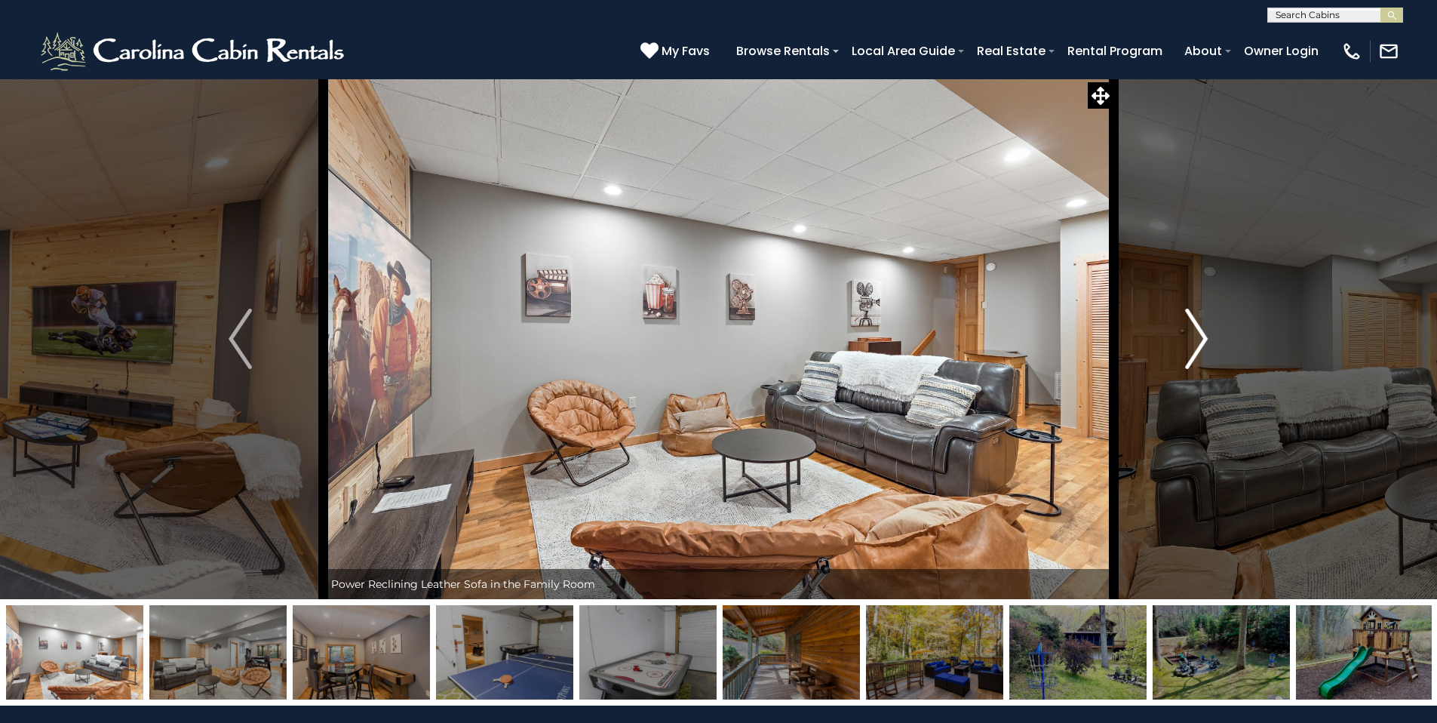
click at [1196, 336] on img "Next" at bounding box center [1196, 339] width 23 height 60
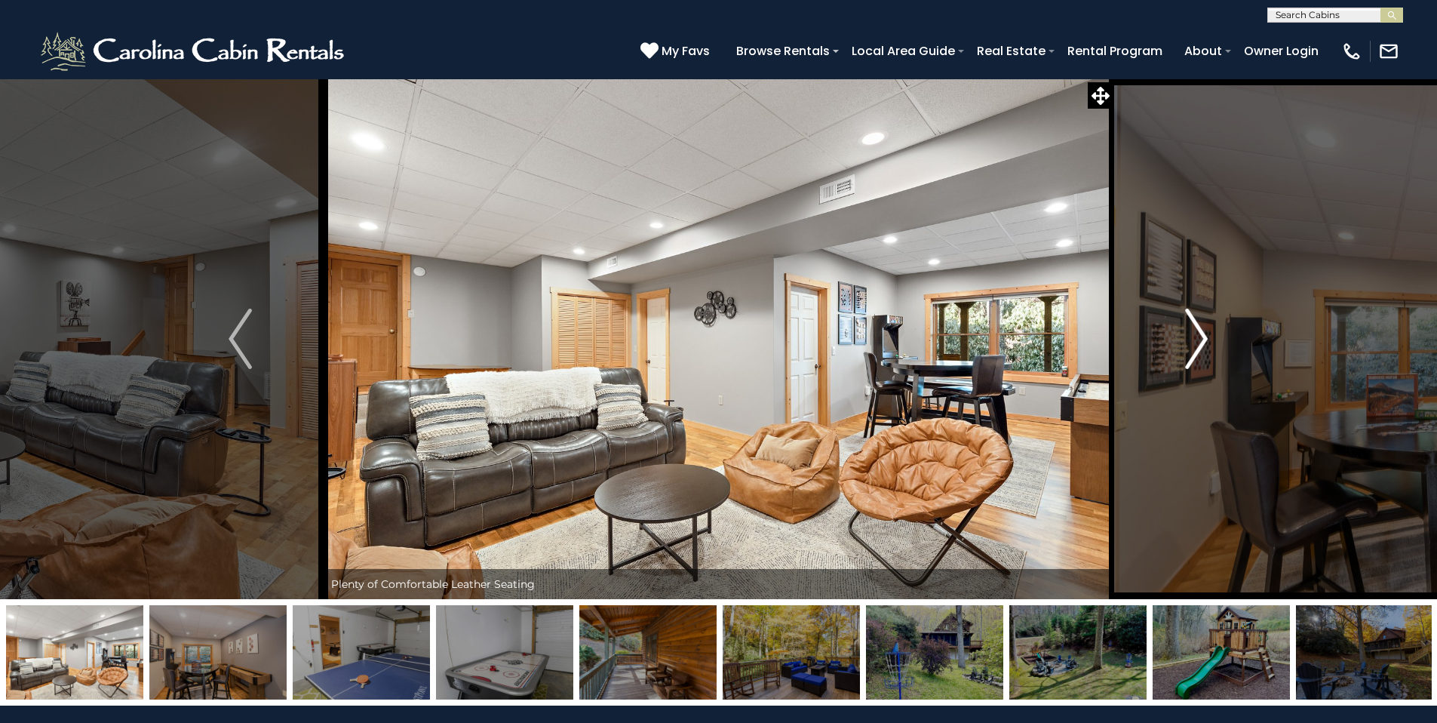
click at [1196, 336] on img "Next" at bounding box center [1196, 339] width 23 height 60
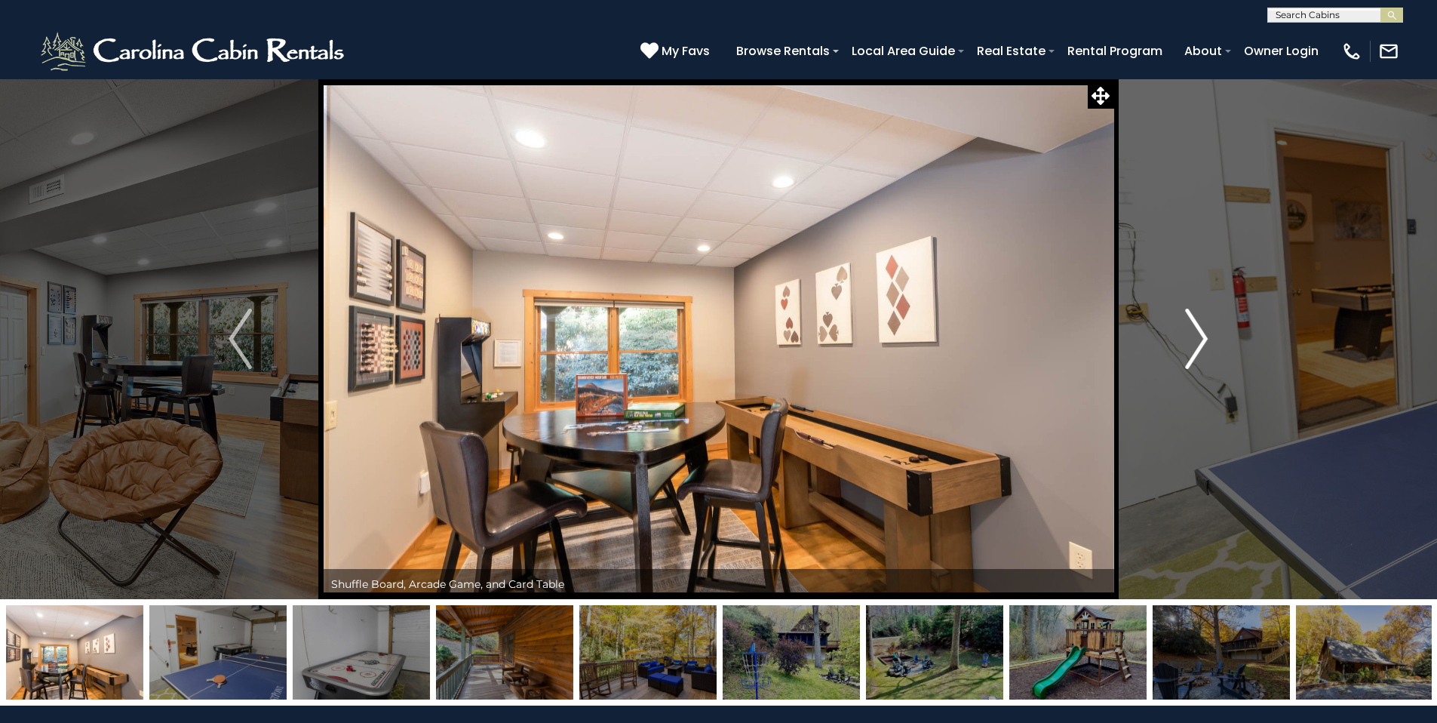
click at [1196, 336] on img "Next" at bounding box center [1196, 339] width 23 height 60
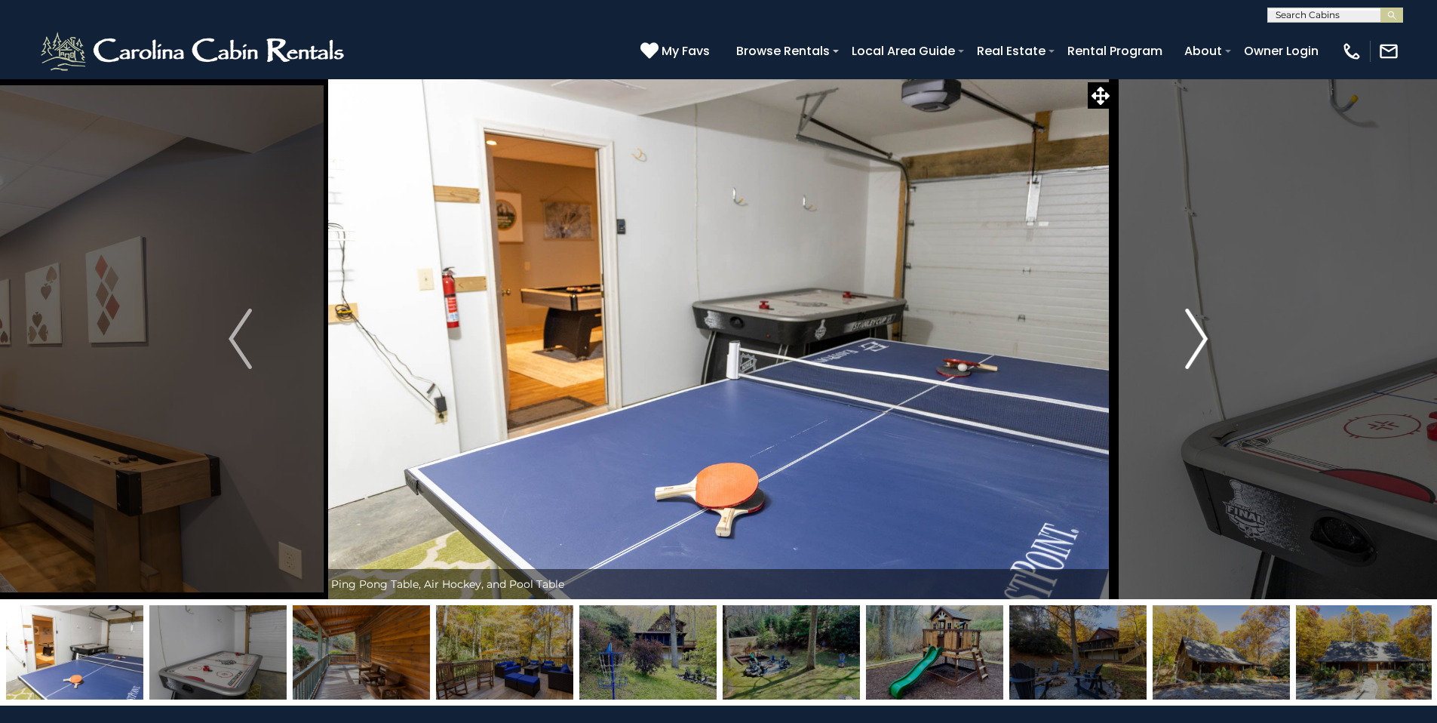
click at [1196, 336] on img "Next" at bounding box center [1196, 339] width 23 height 60
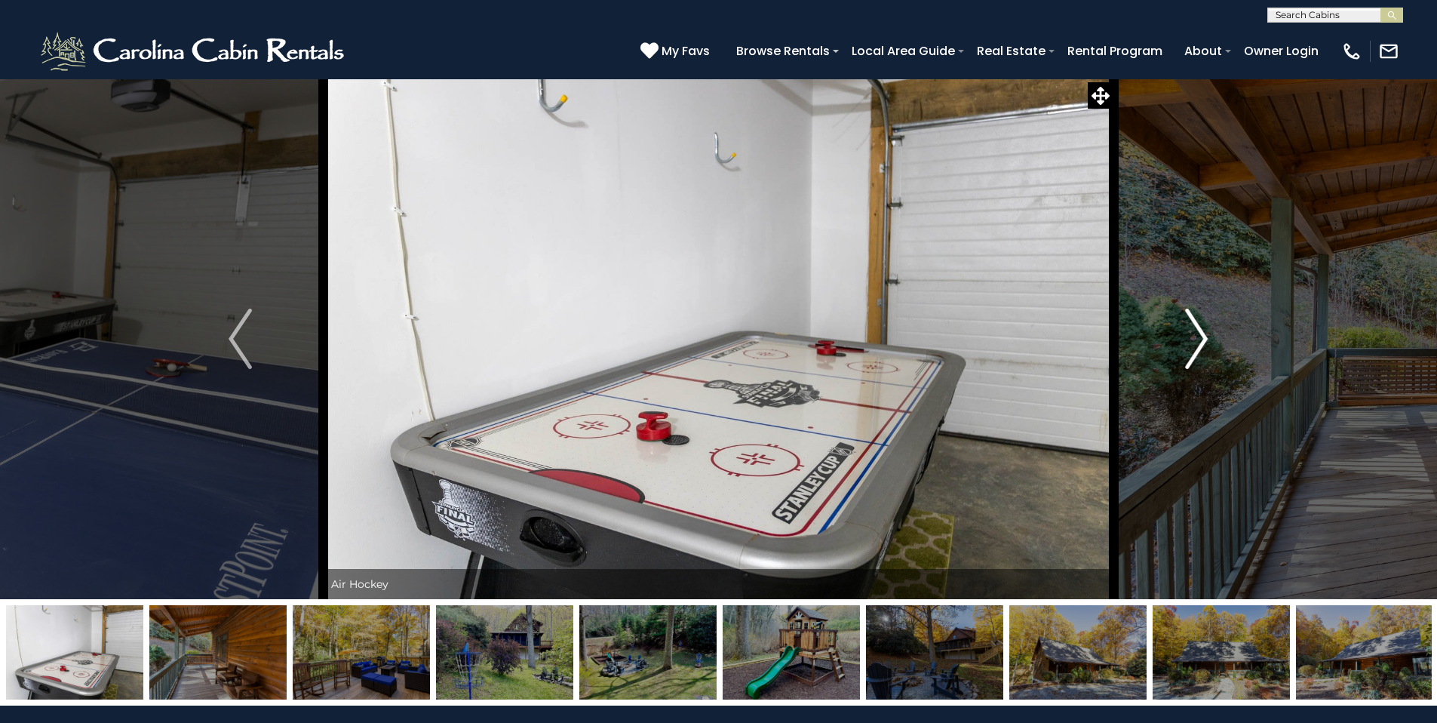
click at [1196, 336] on img "Next" at bounding box center [1196, 339] width 23 height 60
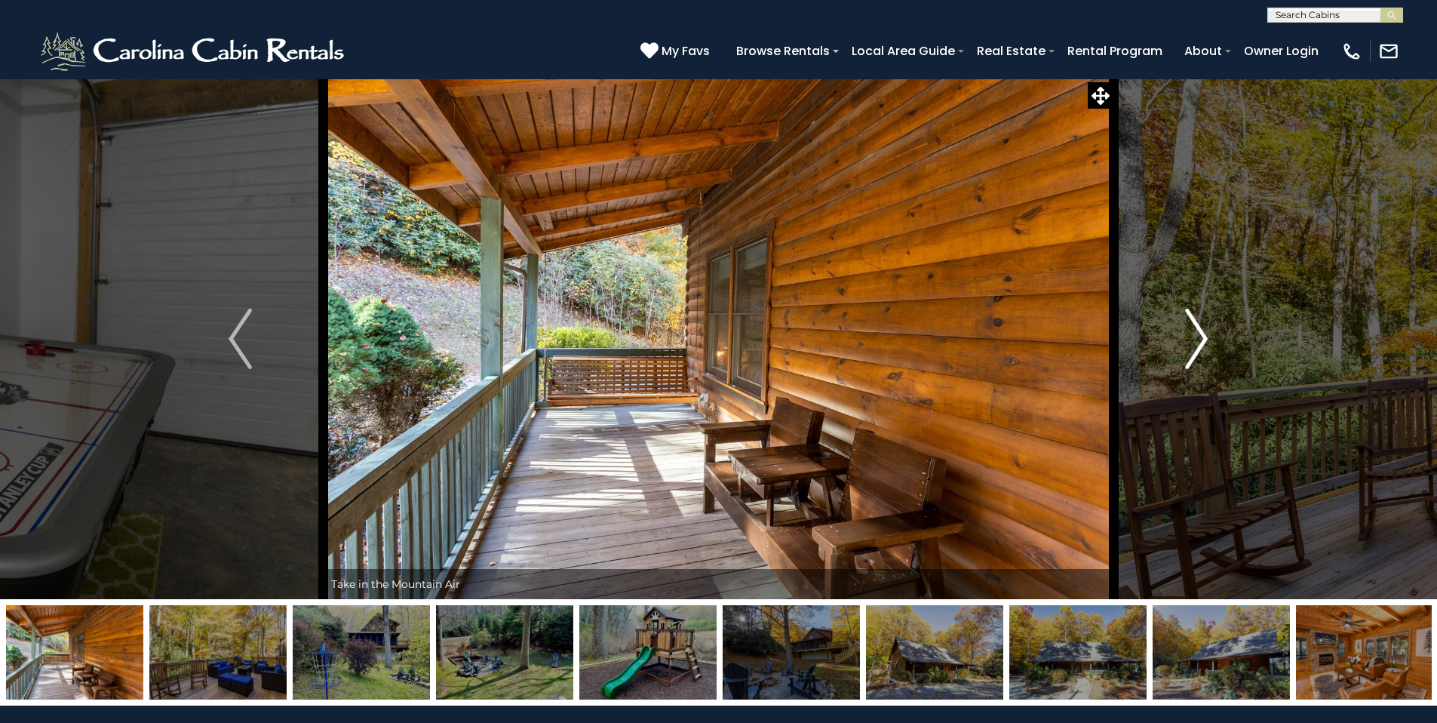
click at [1196, 336] on img "Next" at bounding box center [1196, 339] width 23 height 60
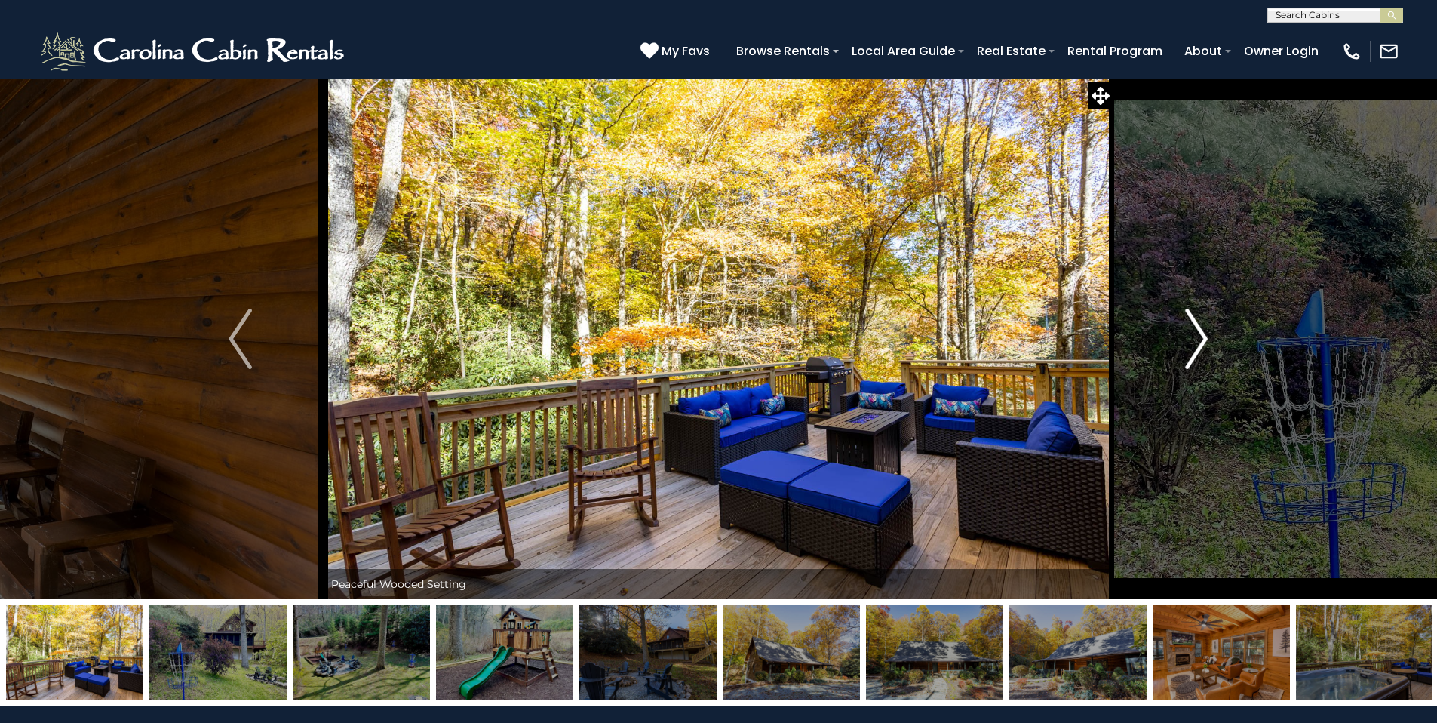
click at [1196, 336] on img "Next" at bounding box center [1196, 339] width 23 height 60
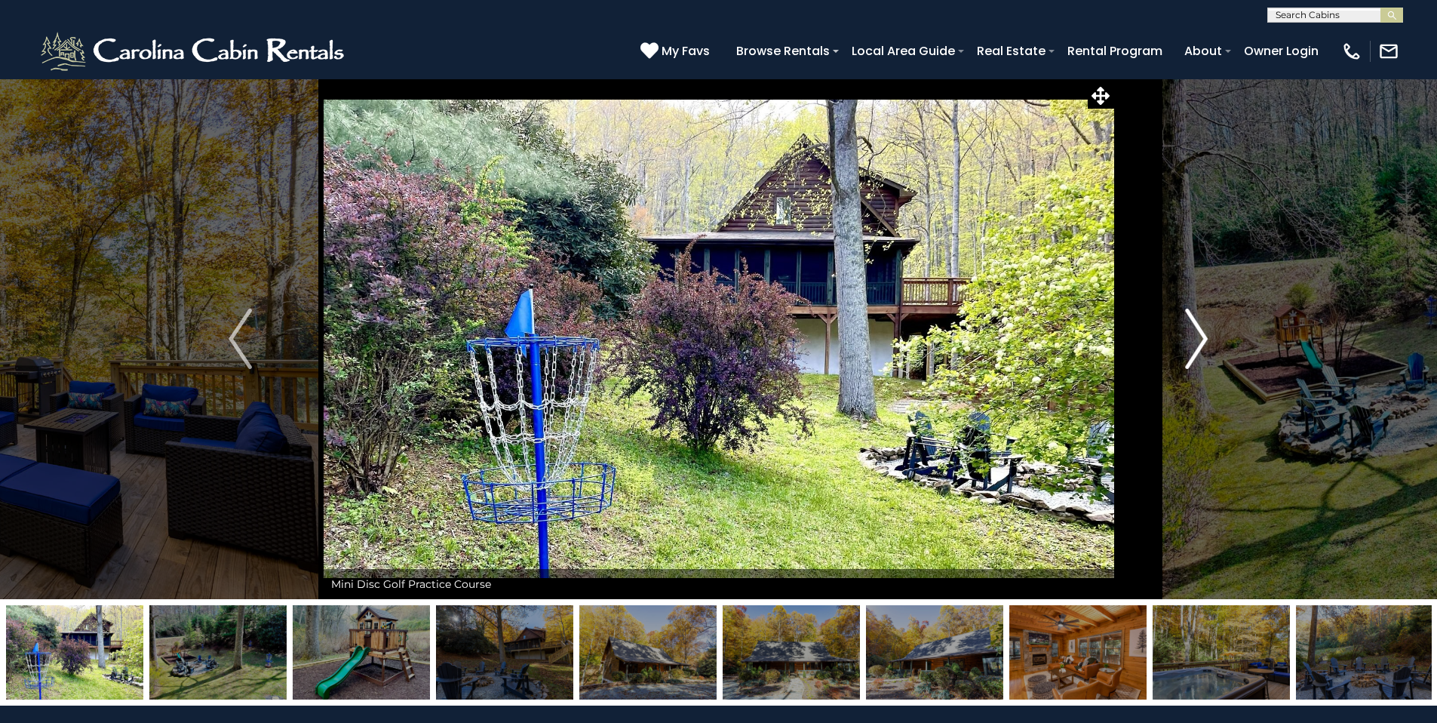
click at [1196, 336] on img "Next" at bounding box center [1196, 339] width 23 height 60
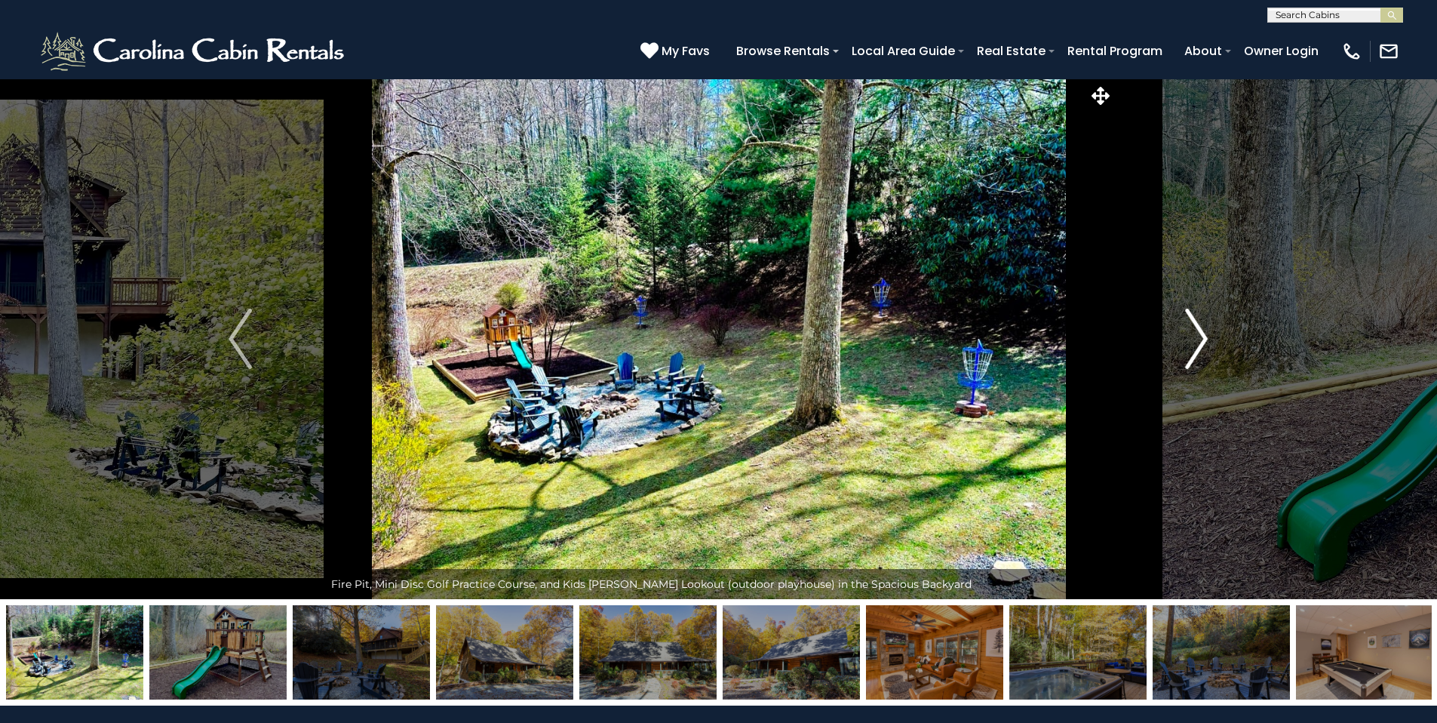
click at [1196, 336] on img "Next" at bounding box center [1196, 339] width 23 height 60
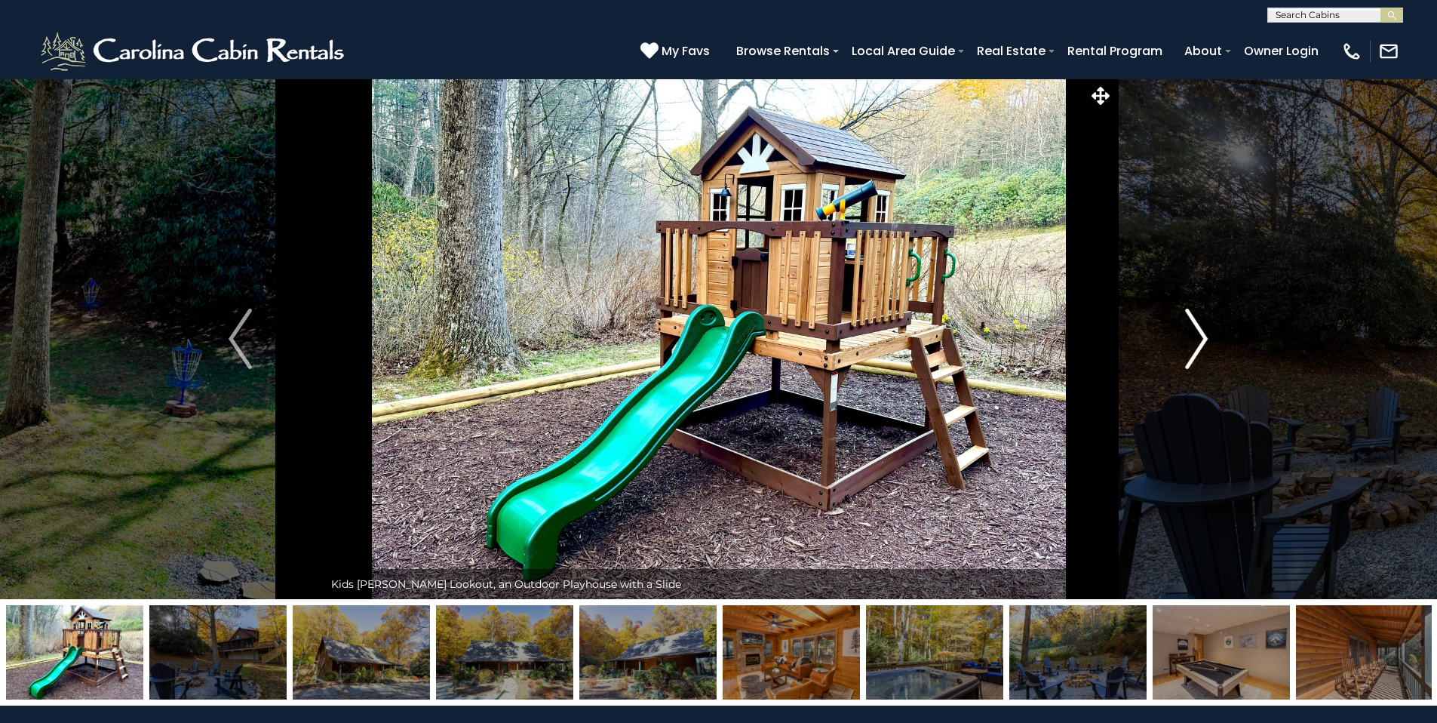
click at [1196, 336] on img "Next" at bounding box center [1196, 339] width 23 height 60
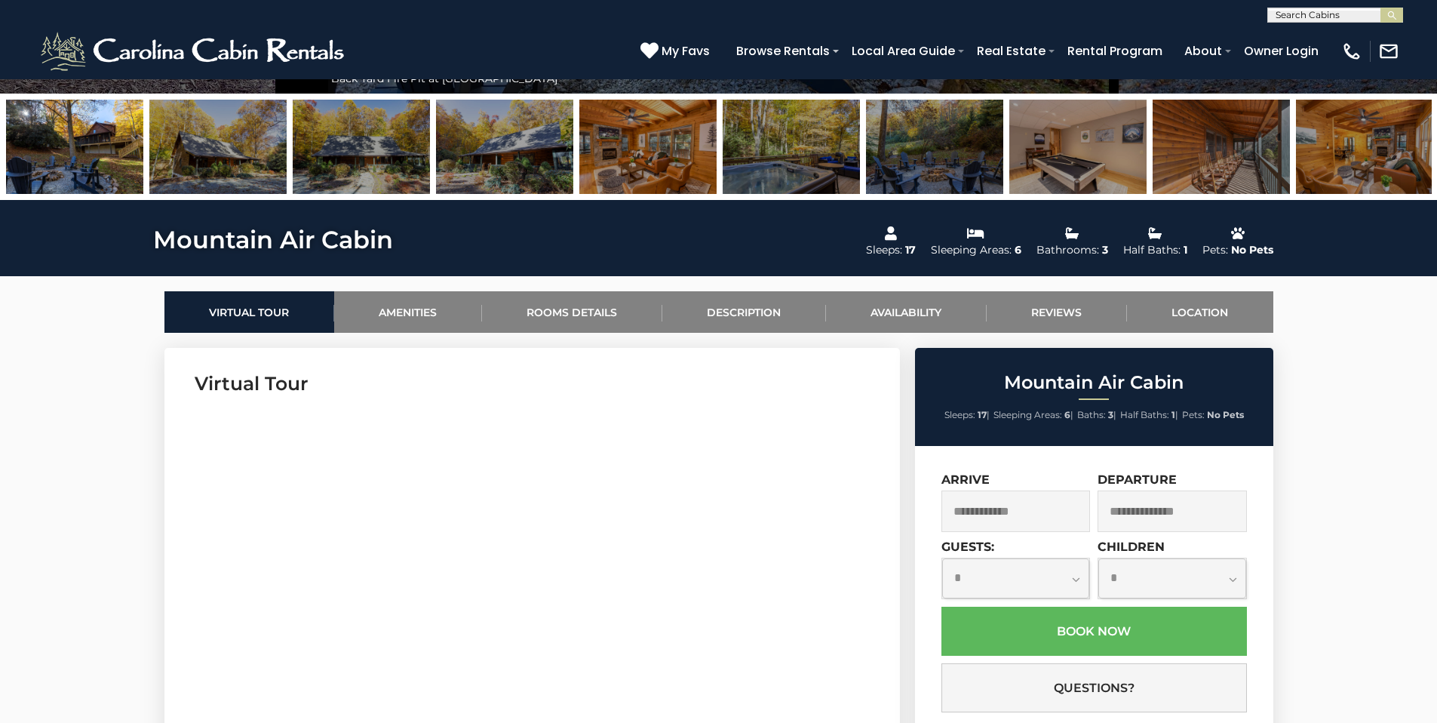
scroll to position [751, 0]
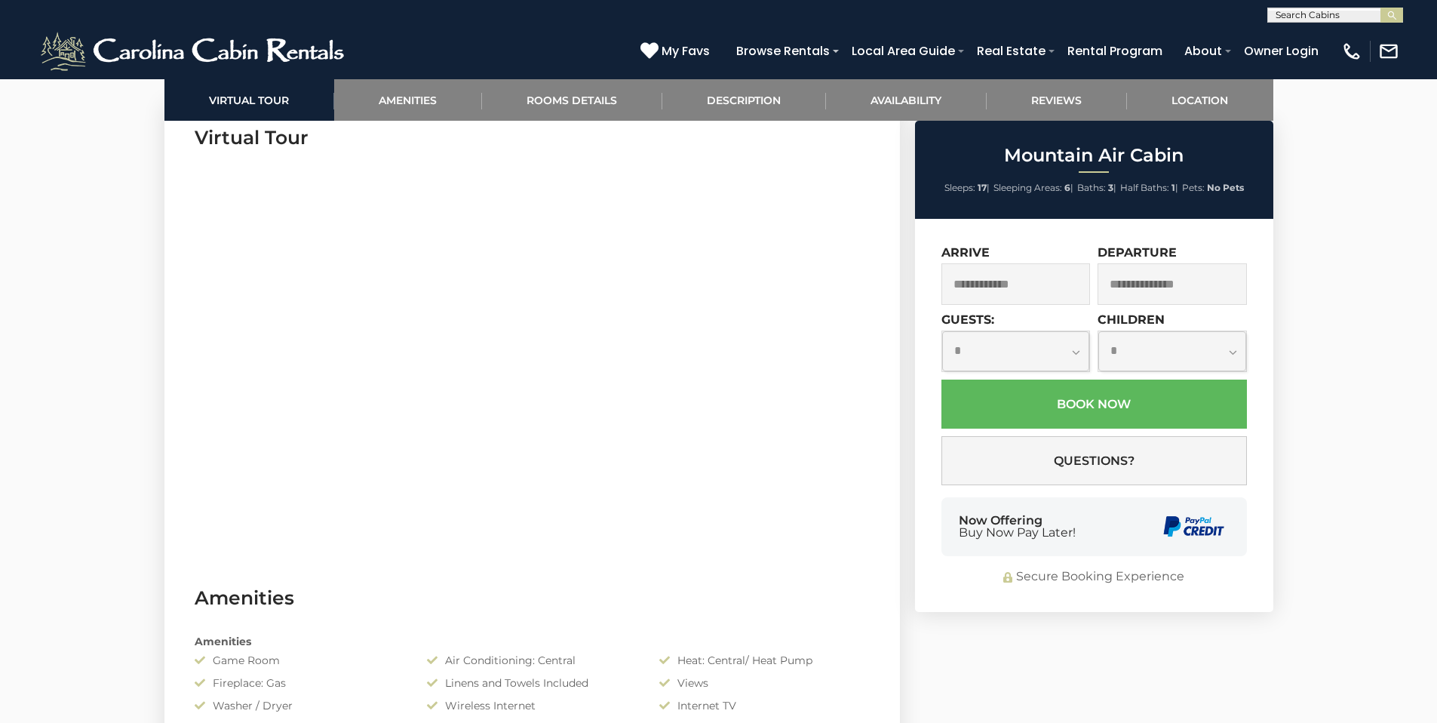
click at [1025, 283] on input "text" at bounding box center [1015, 283] width 149 height 41
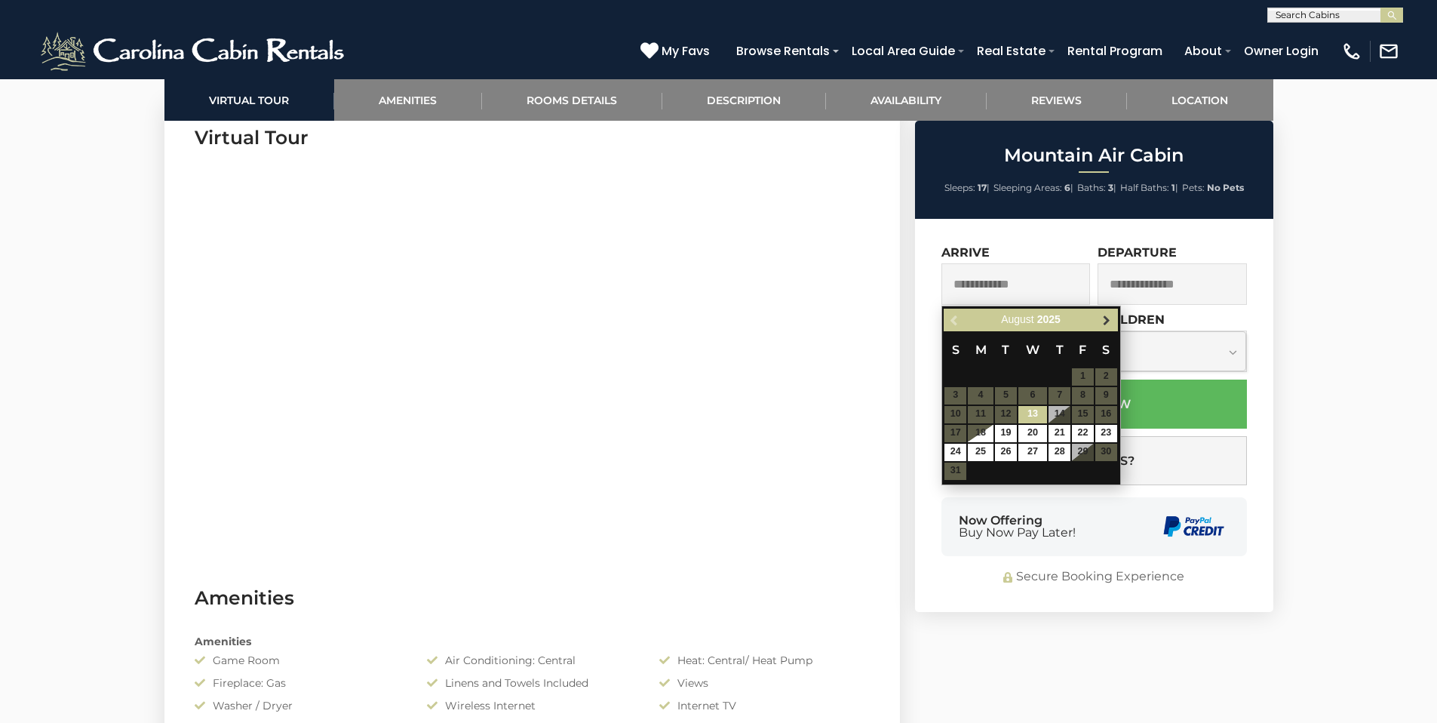
click at [1101, 320] on span "Next" at bounding box center [1107, 320] width 12 height 12
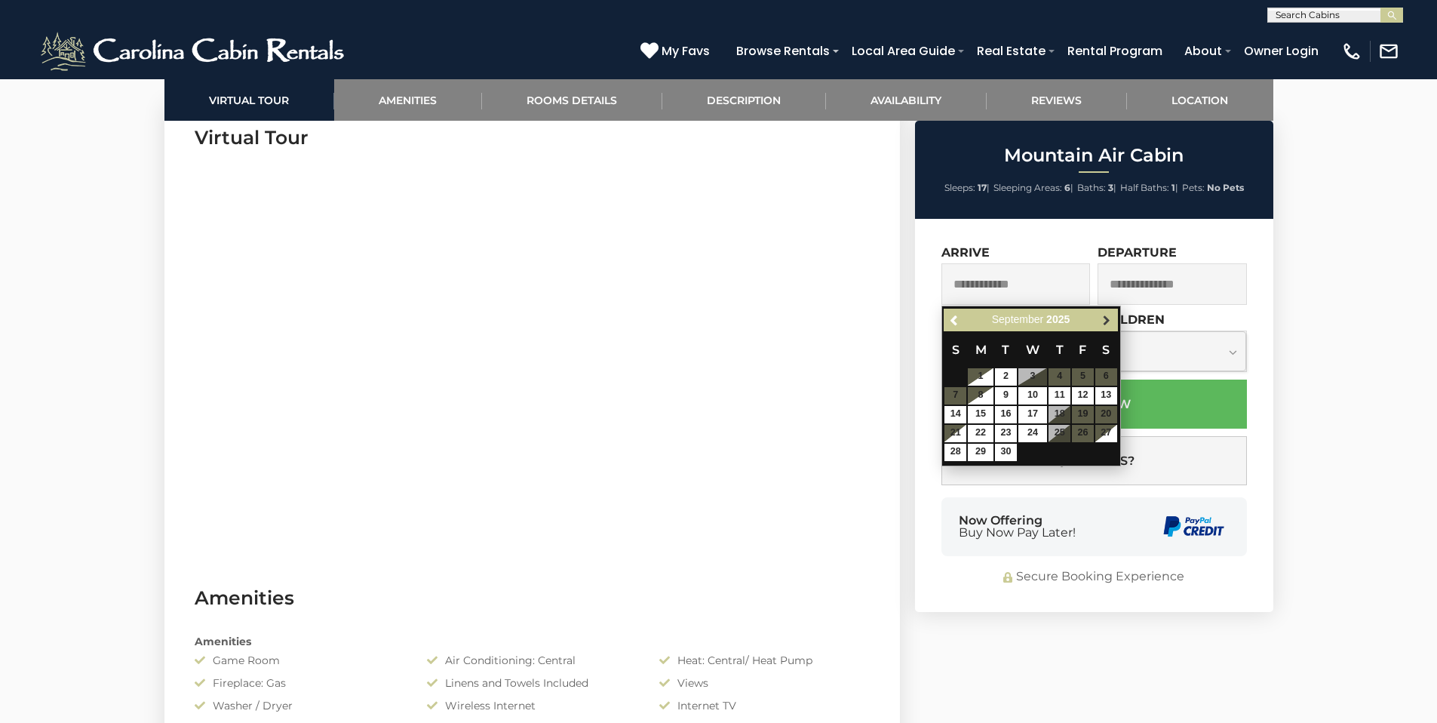
click at [1102, 317] on span "Next" at bounding box center [1107, 320] width 12 height 12
click at [1106, 318] on span "Next" at bounding box center [1107, 320] width 12 height 12
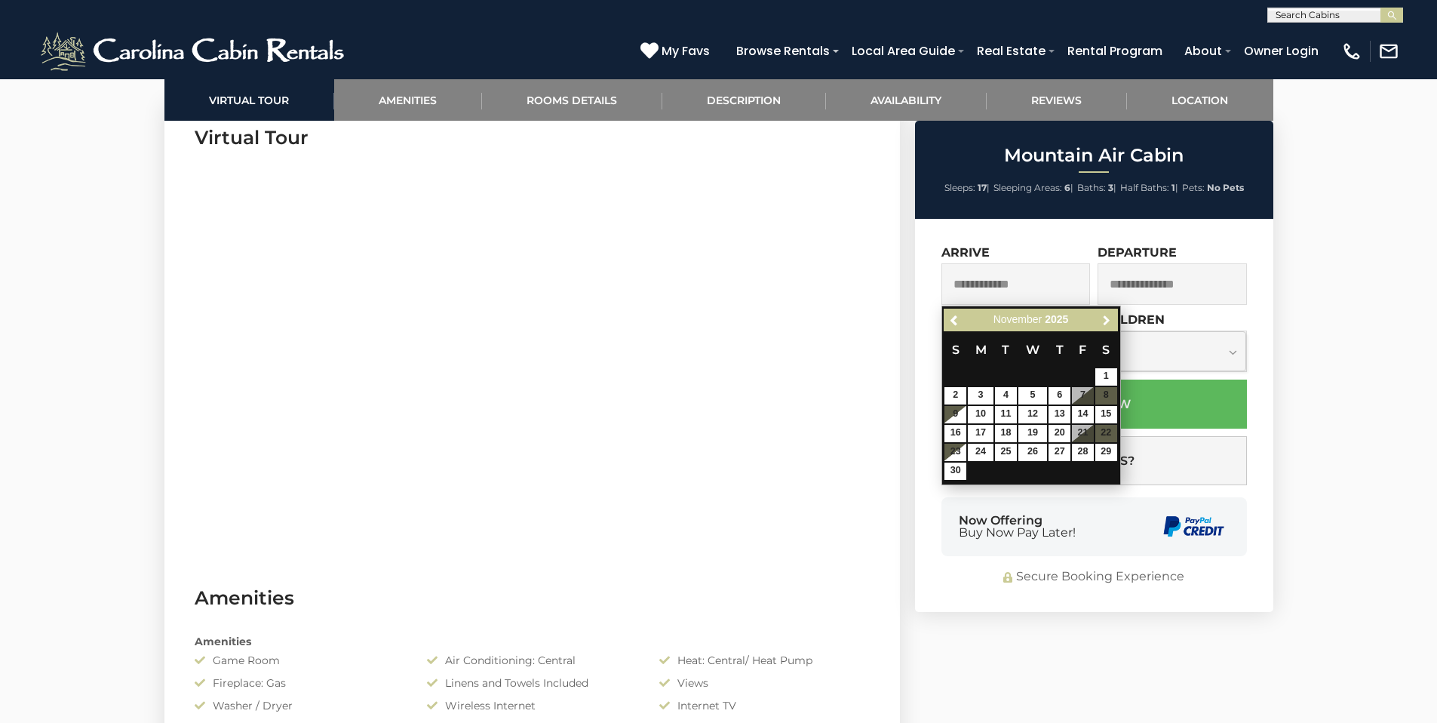
click at [1106, 318] on span "Next" at bounding box center [1107, 320] width 12 height 12
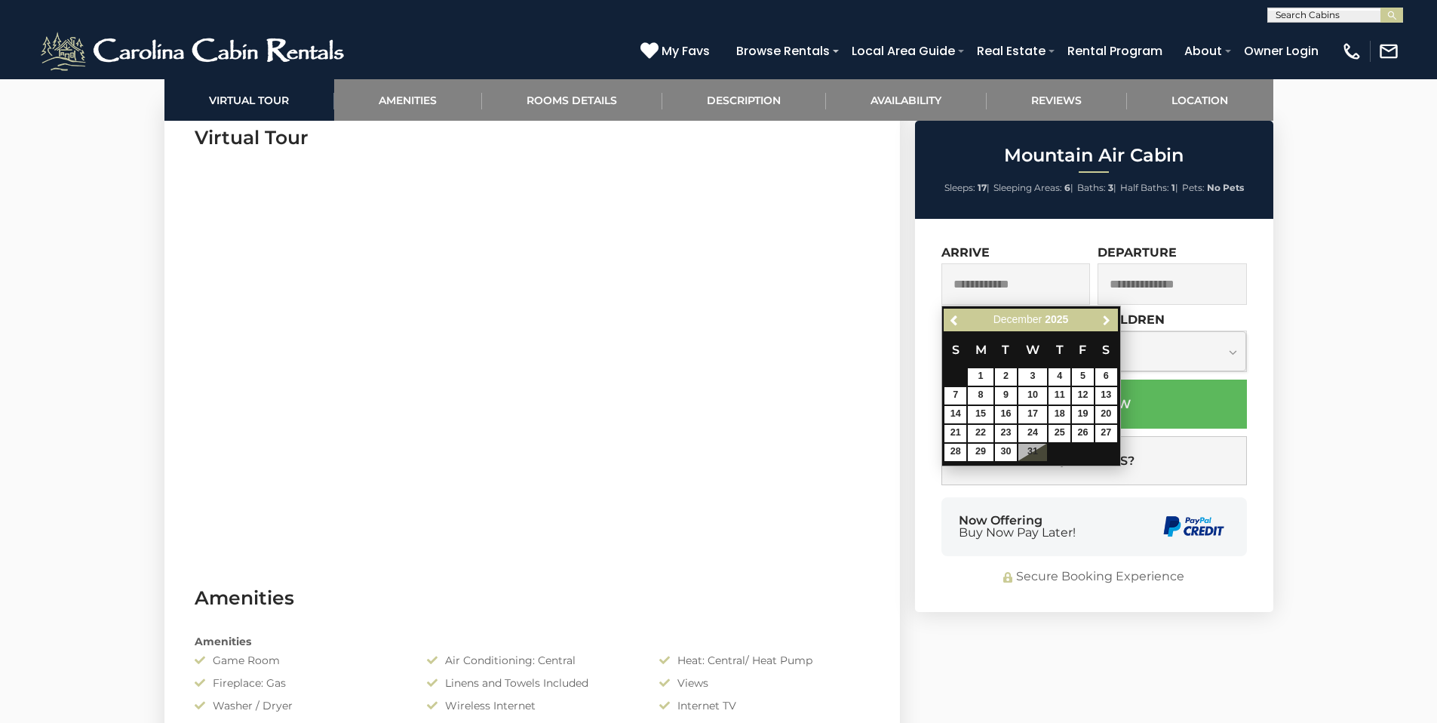
click at [1106, 318] on span "Next" at bounding box center [1107, 320] width 12 height 12
click at [957, 315] on span "Previous" at bounding box center [955, 320] width 12 height 12
click at [1107, 433] on link "27" at bounding box center [1106, 433] width 22 height 17
type input "**********"
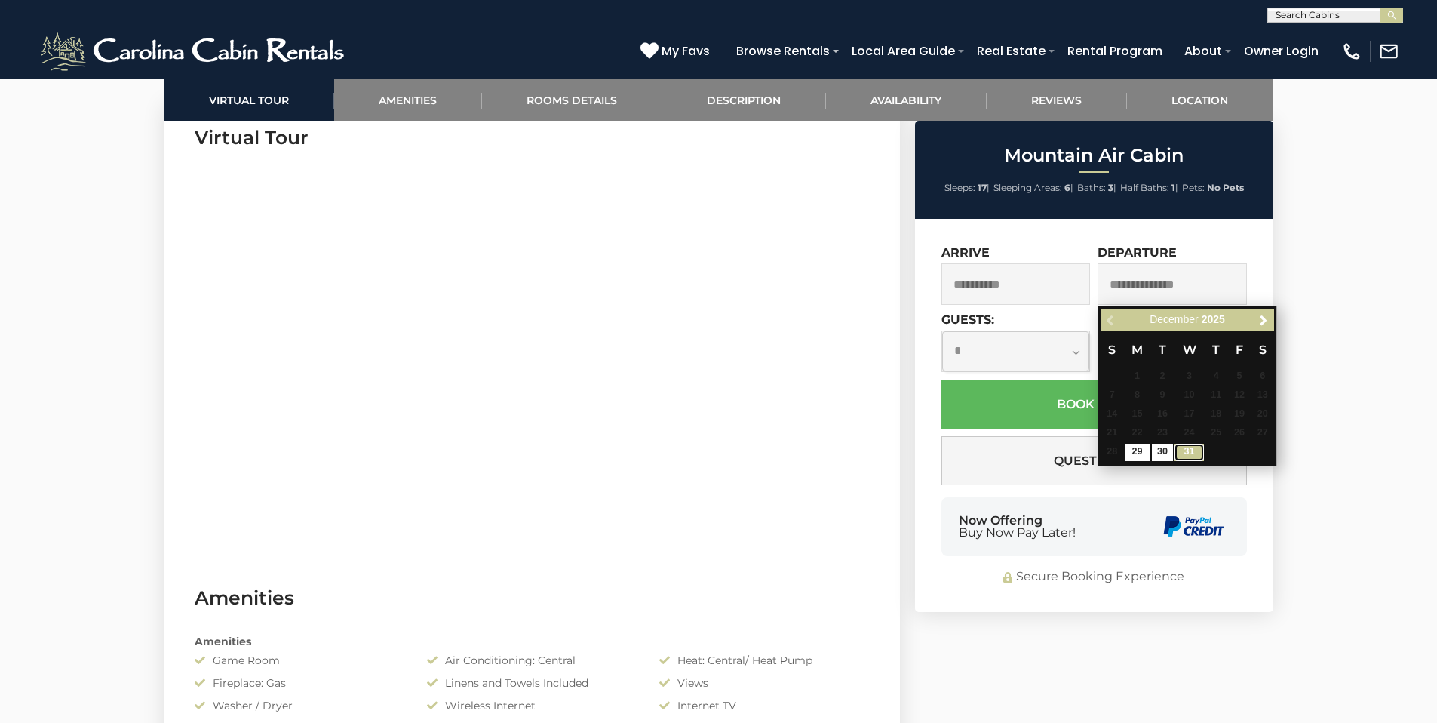
click at [1196, 451] on link "31" at bounding box center [1189, 452] width 29 height 17
type input "**********"
